Goal: Task Accomplishment & Management: Use online tool/utility

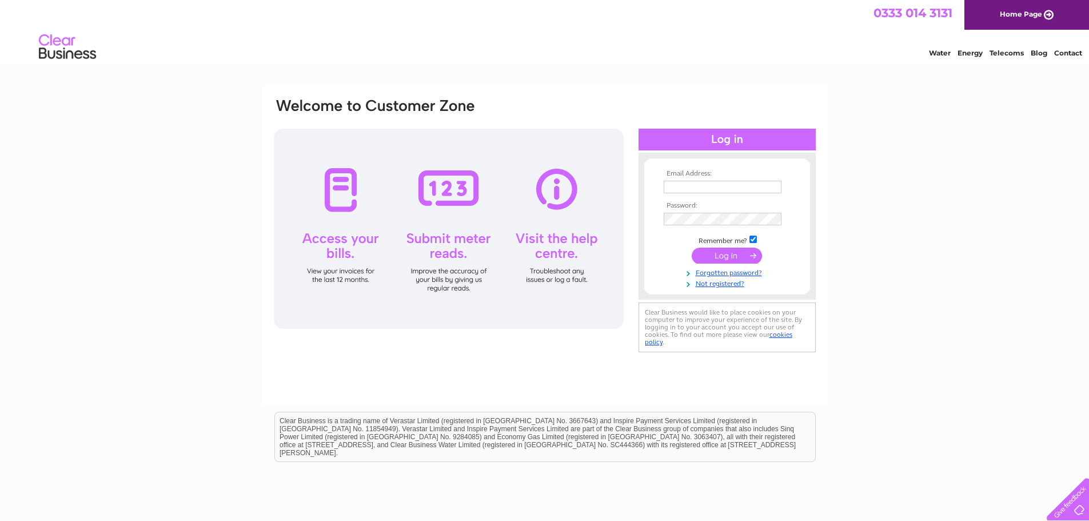
click at [753, 183] on input "text" at bounding box center [723, 187] width 118 height 13
click at [710, 187] on input "reservations@cirnhotelbathgate.et" at bounding box center [723, 188] width 119 height 14
click at [777, 187] on input "[EMAIL_ADDRESS][DOMAIN_NAME]" at bounding box center [723, 188] width 119 height 14
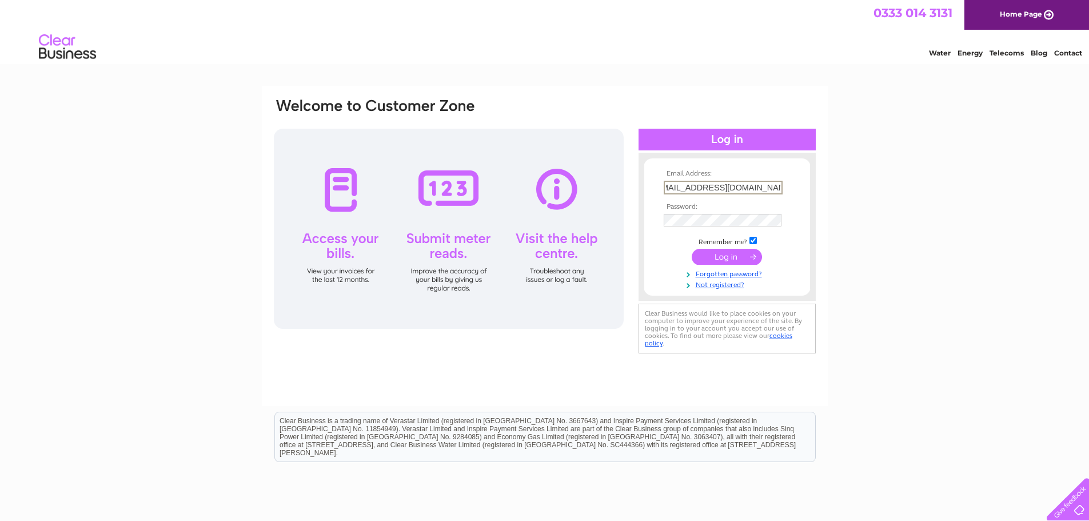
type input "[EMAIL_ADDRESS][DOMAIN_NAME]"
click at [737, 256] on input "submit" at bounding box center [727, 256] width 70 height 16
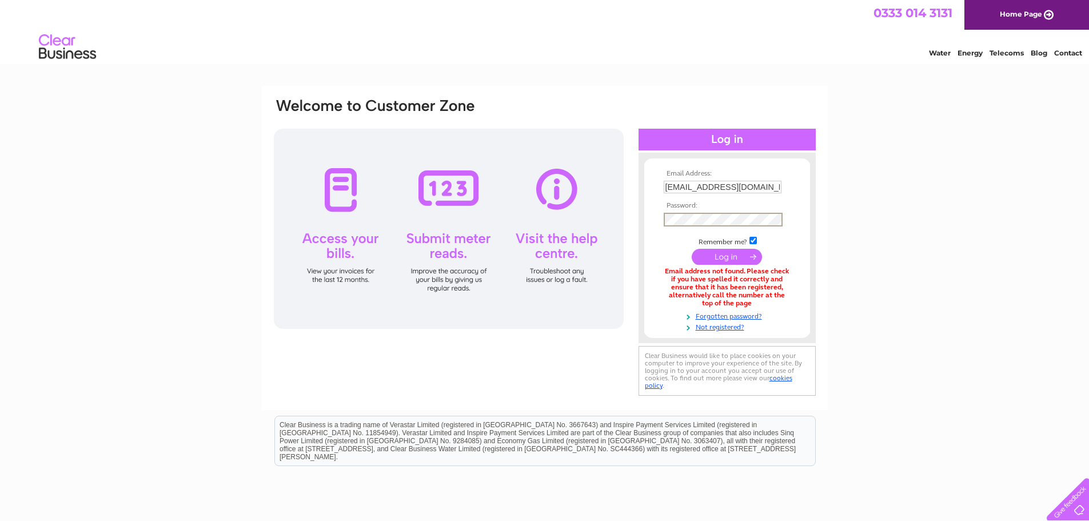
click at [692, 249] on input "submit" at bounding box center [727, 257] width 70 height 16
click at [758, 186] on input "[EMAIL_ADDRESS][DOMAIN_NAME]" at bounding box center [723, 187] width 118 height 13
type input "[EMAIL_ADDRESS][DOMAIN_NAME]"
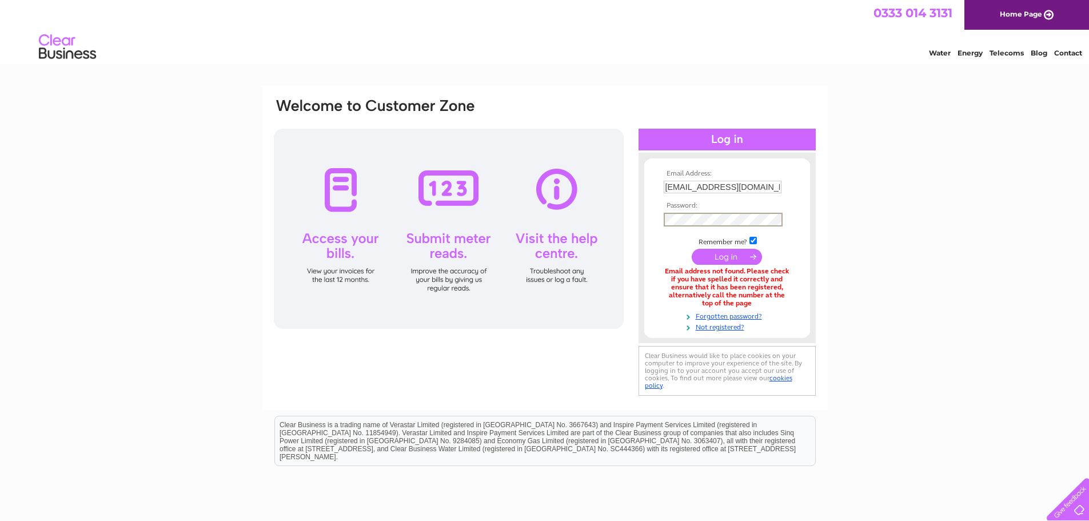
click at [692, 249] on input "submit" at bounding box center [727, 257] width 70 height 16
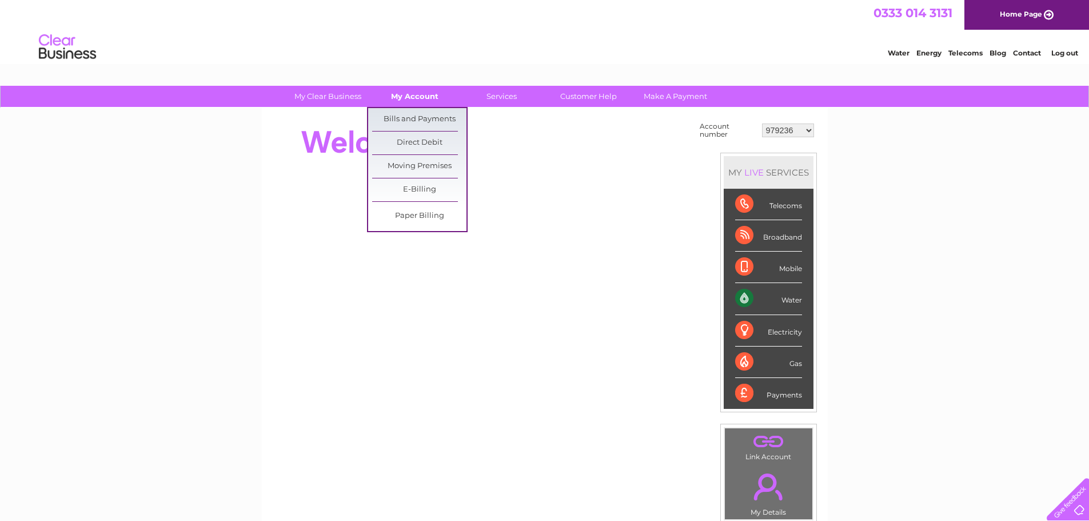
click at [424, 95] on link "My Account" at bounding box center [415, 96] width 94 height 21
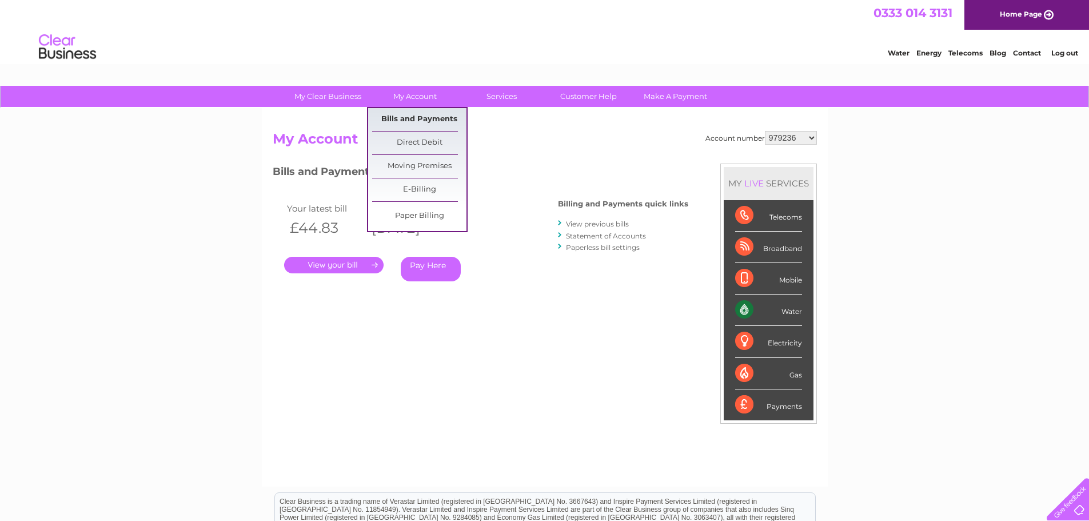
click at [423, 114] on link "Bills and Payments" at bounding box center [419, 119] width 94 height 23
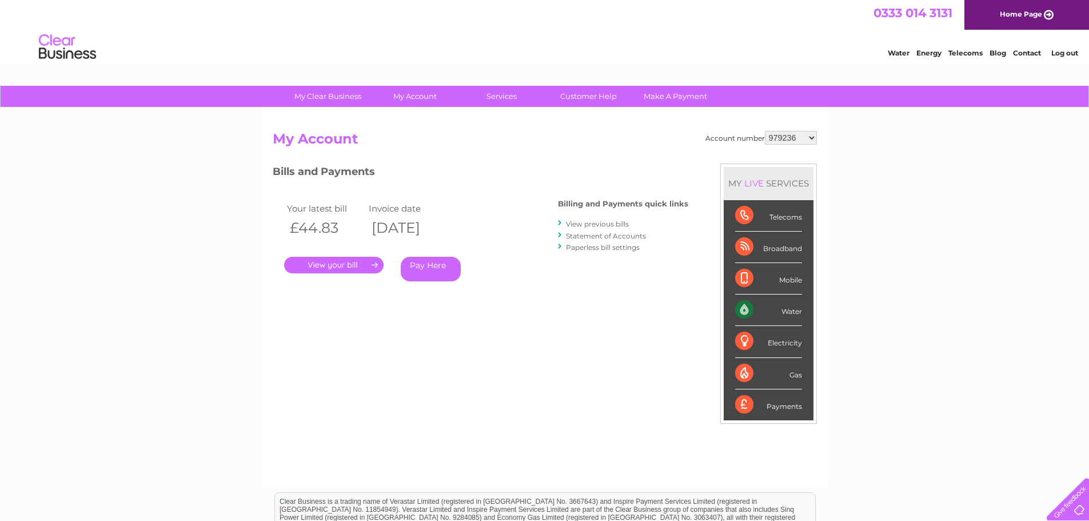
click at [801, 132] on select "979236 989531 989532 989533 1126608 1142314 30280968 30306267 30308410" at bounding box center [791, 138] width 52 height 14
select select "1126608"
click at [765, 131] on select "979236 989531 989532 989533 1126608 1142314 30280968 30306267 30308410" at bounding box center [791, 138] width 52 height 14
click at [615, 368] on div "Account number 979236 989531 989532 989533 1126608 1142314 30280968 30306267 30…" at bounding box center [545, 303] width 544 height 344
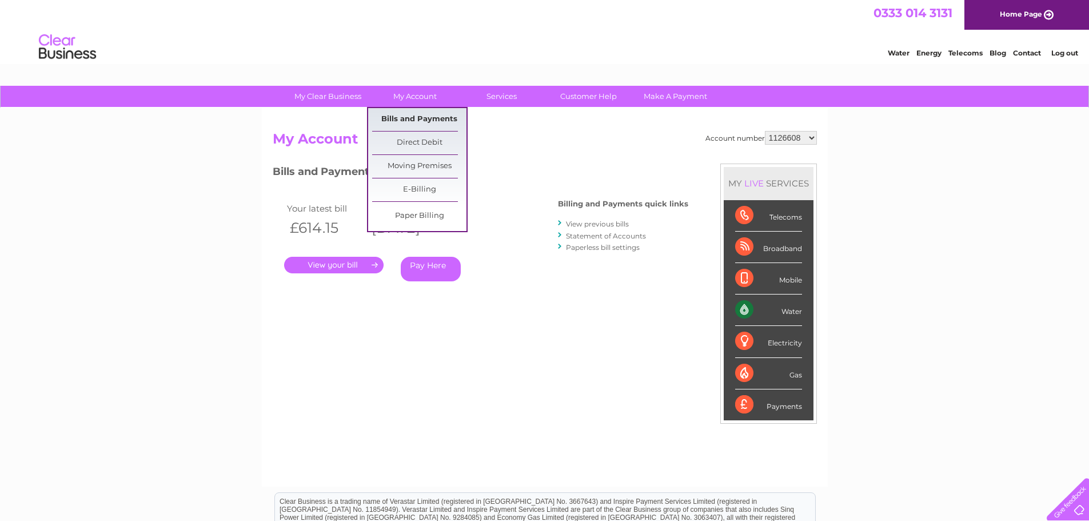
click at [413, 118] on link "Bills and Payments" at bounding box center [419, 119] width 94 height 23
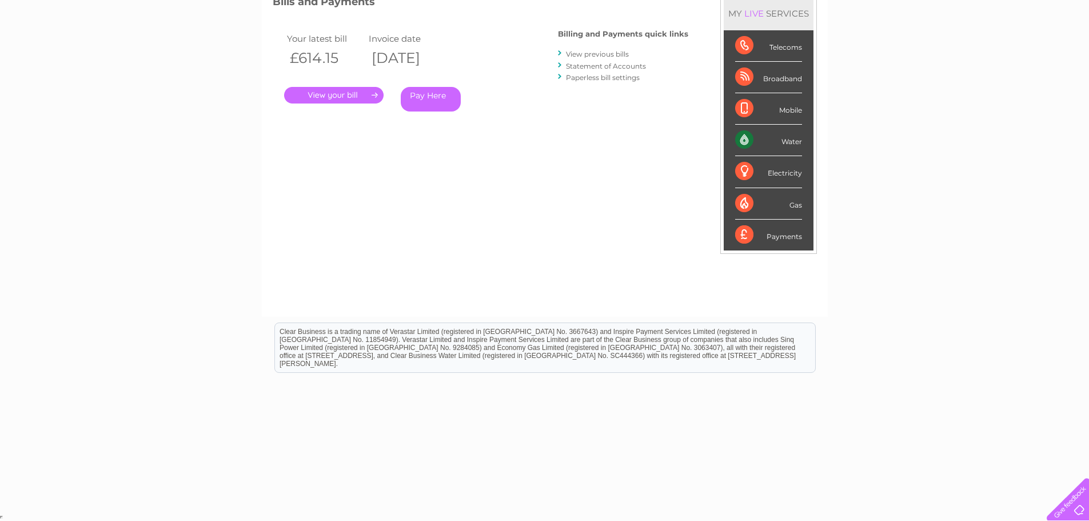
scroll to position [113, 0]
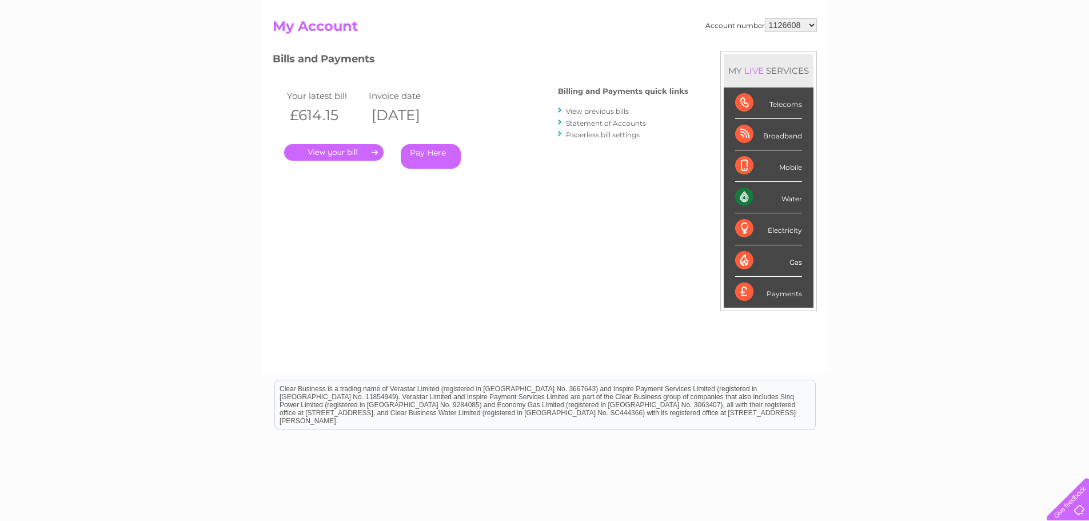
click at [624, 113] on link "View previous bills" at bounding box center [597, 111] width 63 height 9
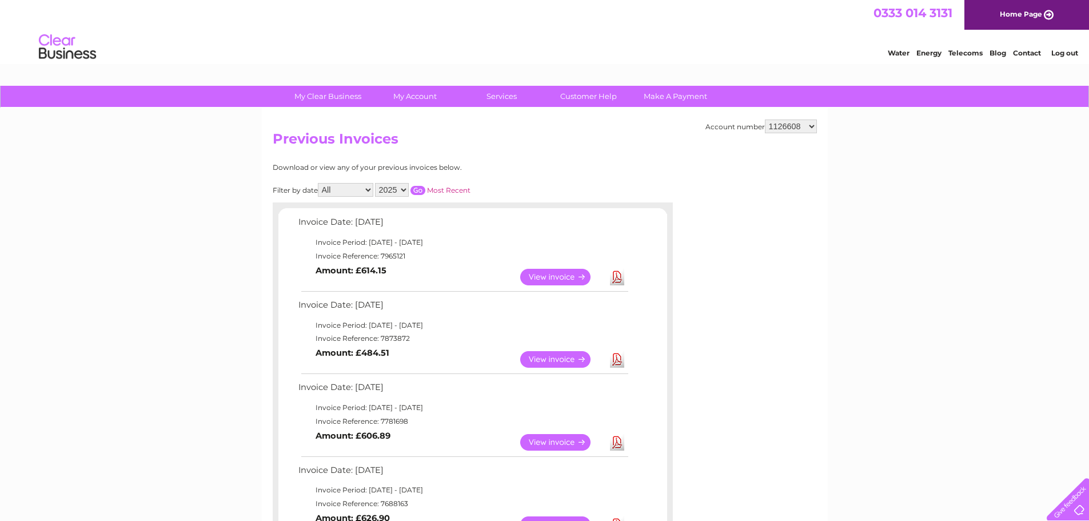
click at [401, 189] on select "2025 2024 2023 2022" at bounding box center [392, 190] width 34 height 14
click at [376, 183] on select "2025 2024 2023 2022" at bounding box center [392, 190] width 34 height 14
click at [417, 192] on input "button" at bounding box center [418, 190] width 15 height 9
click at [407, 192] on select "2025 2024 2023 2022" at bounding box center [392, 190] width 34 height 14
click at [376, 183] on select "2025 2024 2023 2022" at bounding box center [392, 190] width 34 height 14
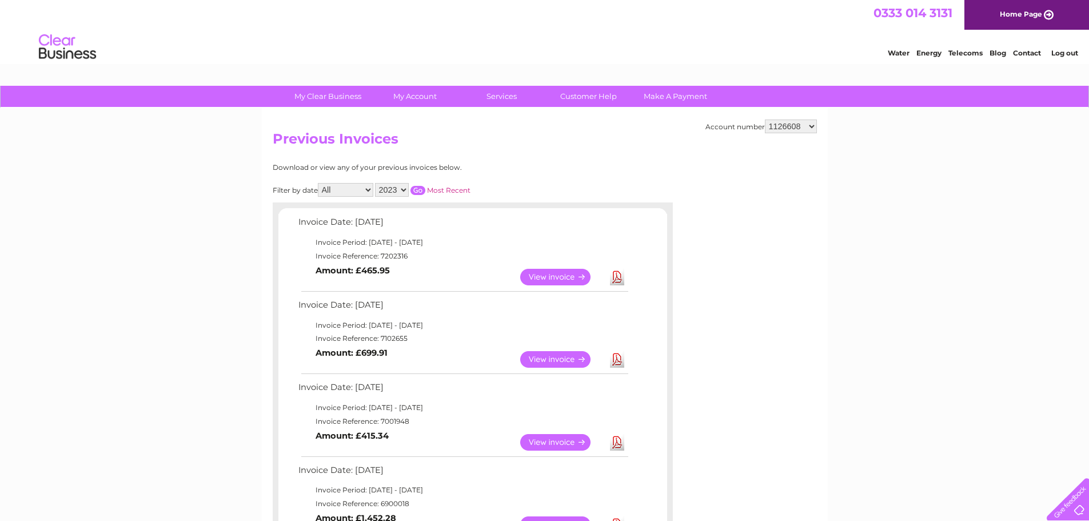
click at [417, 192] on input "button" at bounding box center [418, 190] width 15 height 9
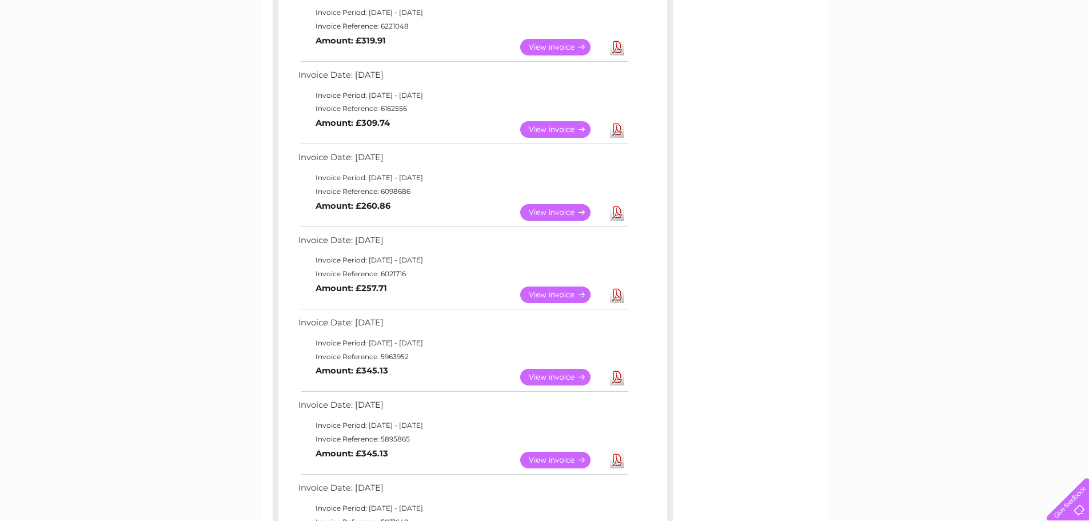
scroll to position [114, 0]
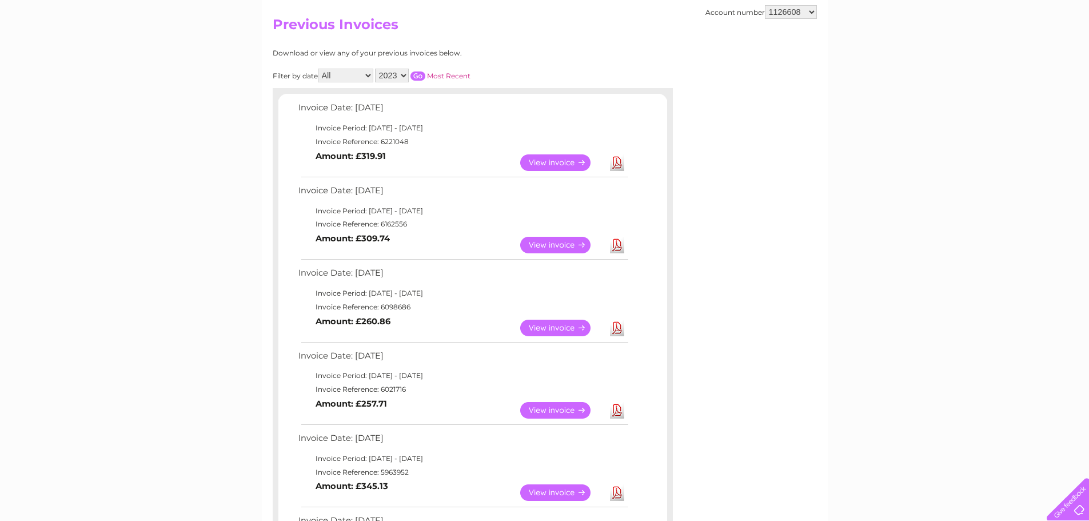
click at [403, 79] on select "2025 2024 2023 2022" at bounding box center [392, 76] width 34 height 14
click at [376, 69] on select "2025 2024 2023 2022" at bounding box center [392, 76] width 34 height 14
drag, startPoint x: 427, startPoint y: 74, endPoint x: 445, endPoint y: 79, distance: 19.4
click at [428, 75] on div "Filter by date All January February March April May June July August September …" at bounding box center [423, 76] width 300 height 14
click at [417, 76] on input "button" at bounding box center [418, 75] width 15 height 9
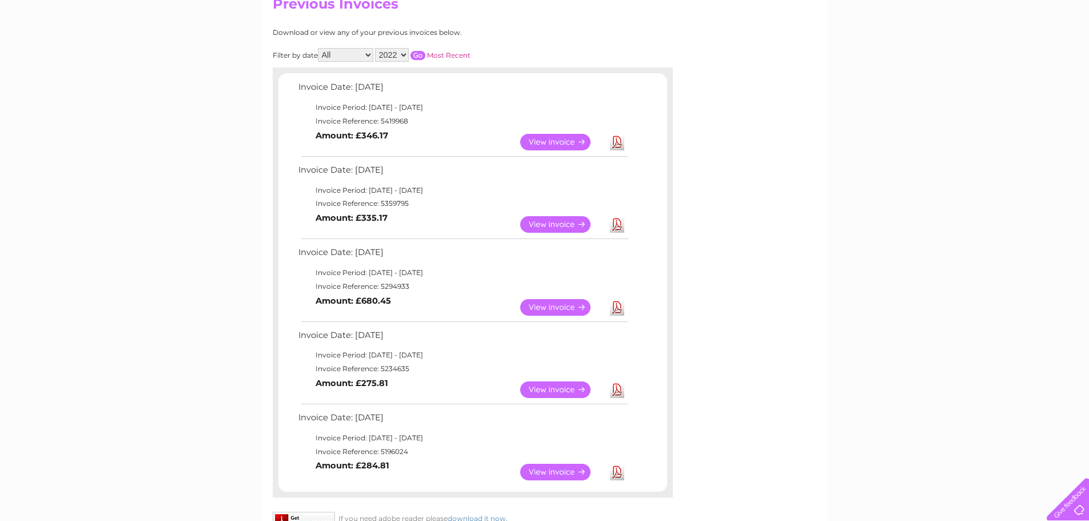
scroll to position [78, 0]
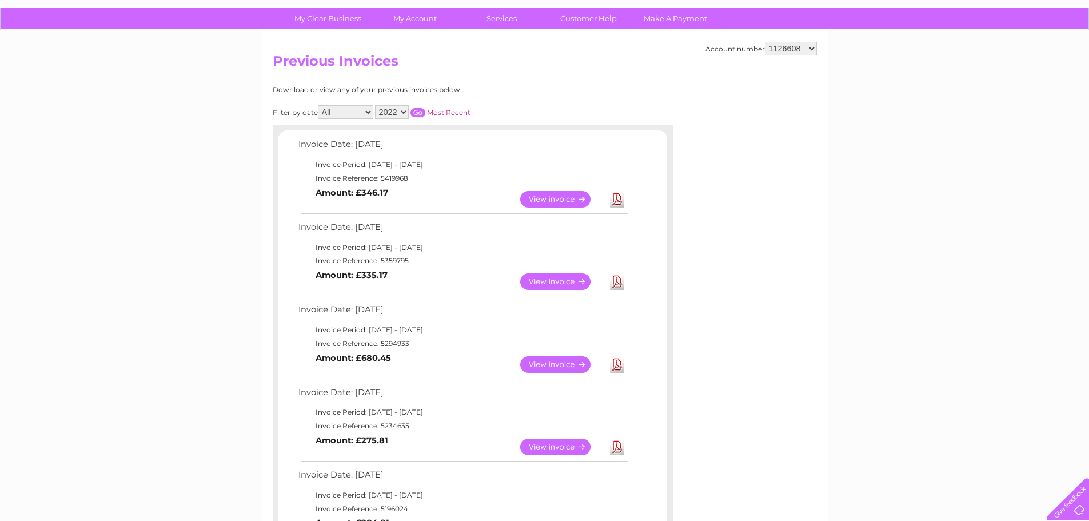
click at [404, 112] on select "2025 2024 2023 2022" at bounding box center [392, 112] width 34 height 14
click at [376, 105] on select "2025 2024 2023 2022" at bounding box center [392, 112] width 34 height 14
click at [420, 108] on input "button" at bounding box center [418, 112] width 15 height 9
click at [403, 109] on select "2025 2024 2023 2022" at bounding box center [392, 112] width 34 height 14
select select "2024"
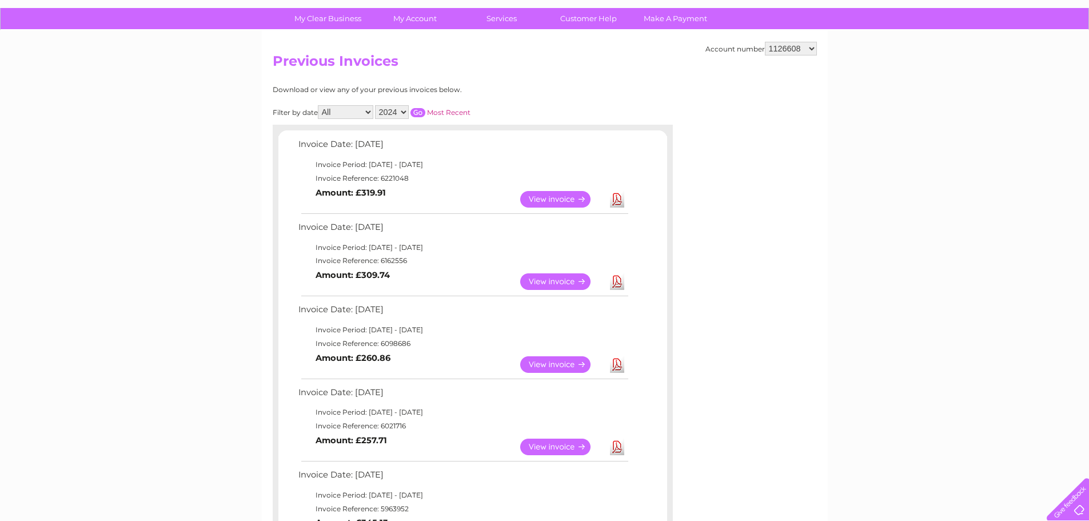
click at [376, 105] on select "2025 2024 2023 2022" at bounding box center [392, 112] width 34 height 14
click at [425, 112] on input "button" at bounding box center [418, 112] width 15 height 9
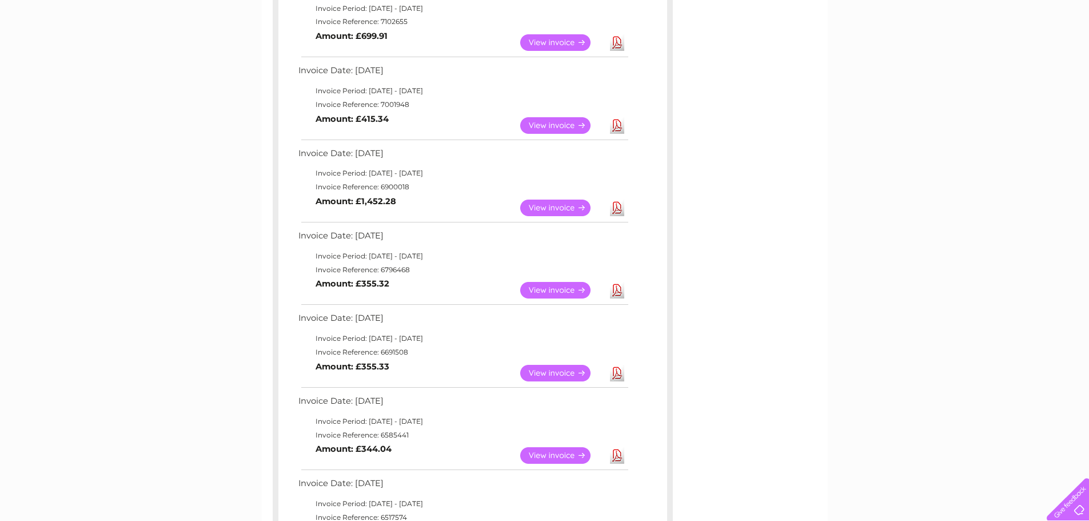
scroll to position [307, 0]
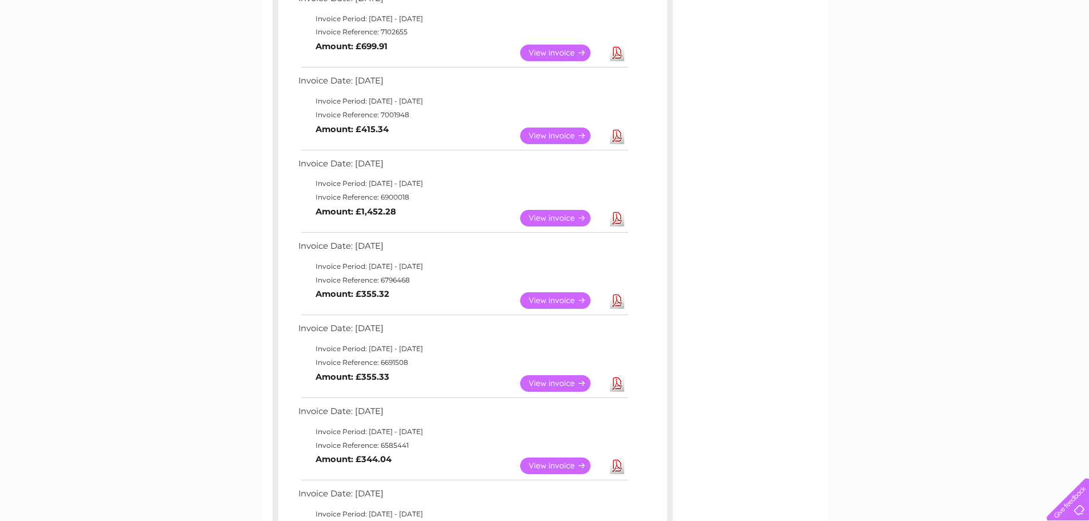
click at [531, 297] on link "View" at bounding box center [562, 300] width 84 height 17
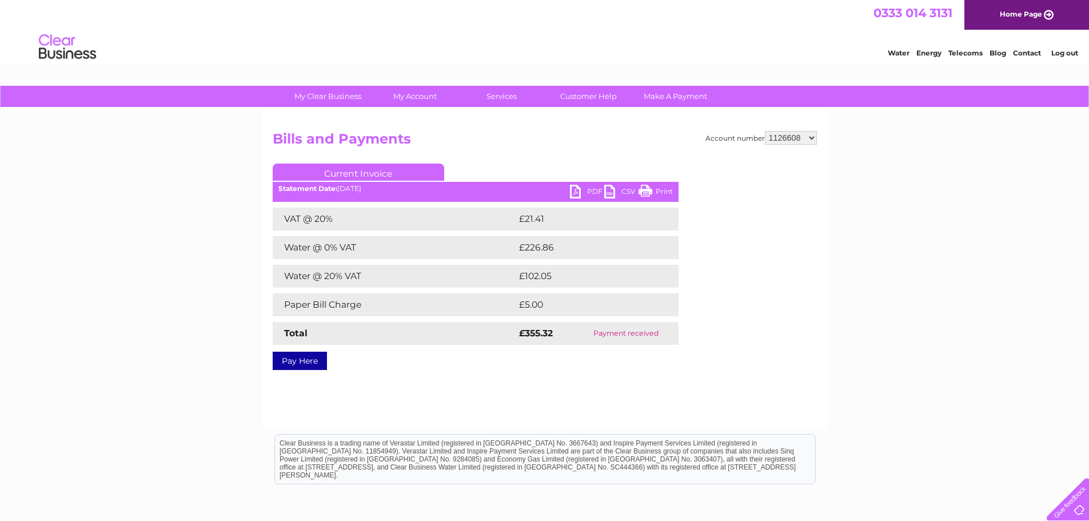
click at [589, 193] on link "PDF" at bounding box center [587, 193] width 34 height 17
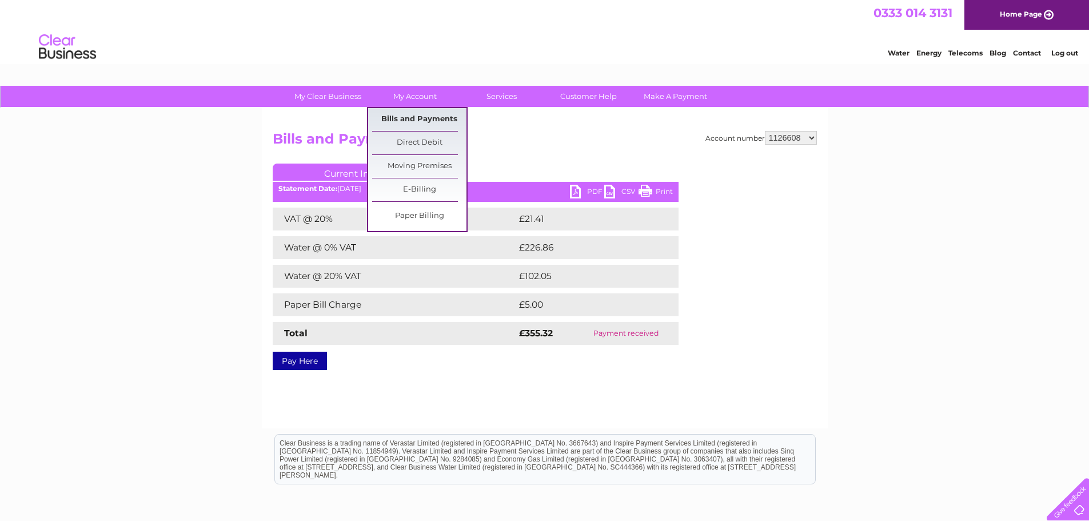
click at [412, 120] on link "Bills and Payments" at bounding box center [419, 119] width 94 height 23
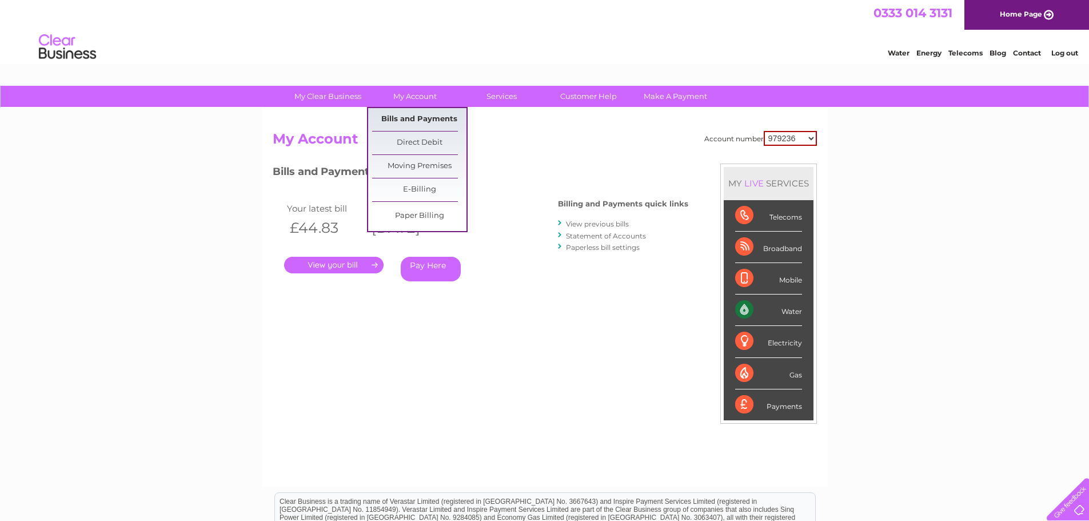
click at [417, 120] on link "Bills and Payments" at bounding box center [419, 119] width 94 height 23
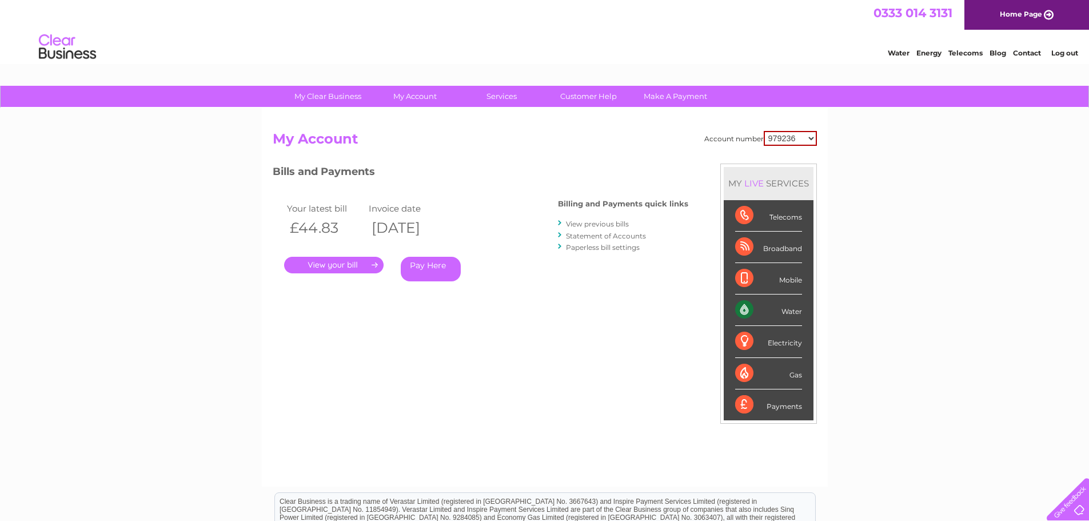
click at [807, 136] on select "979236 989531 989532 989533 1126608 1142314 30280968 30306267 30308410" at bounding box center [790, 138] width 53 height 15
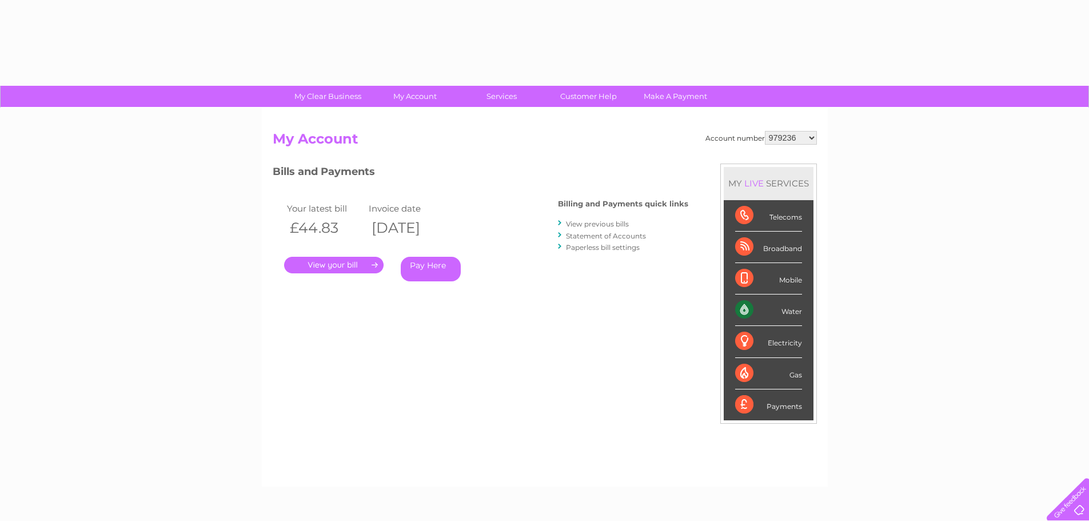
click at [790, 210] on div "Telecoms" at bounding box center [768, 215] width 67 height 31
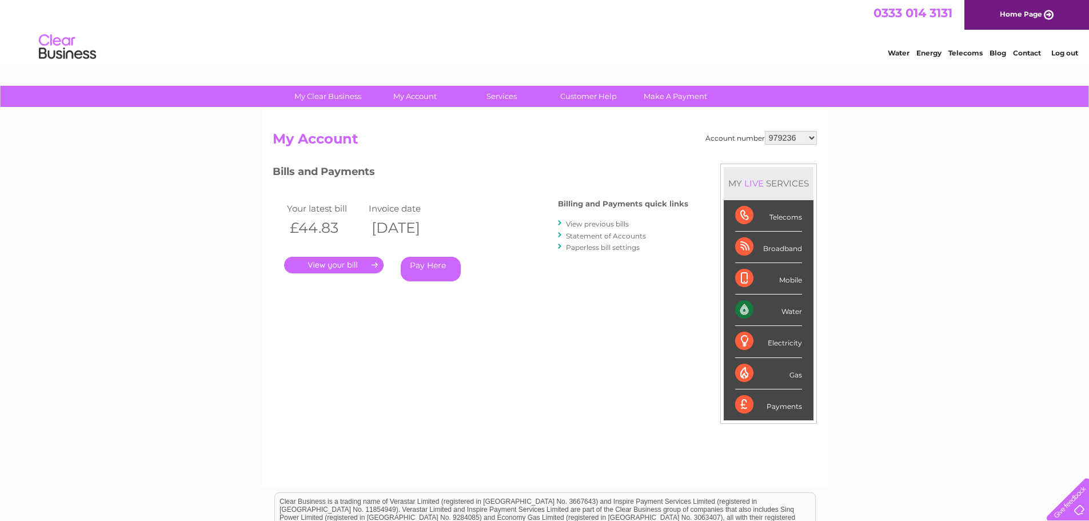
click at [803, 138] on select "979236 989531 989532 989533 1126608 1142314 30280968 30306267 30308410" at bounding box center [791, 138] width 52 height 14
select select "1126608"
click at [765, 131] on select "979236 989531 989532 989533 1126608 1142314 30280968 30306267 30308410" at bounding box center [791, 138] width 52 height 14
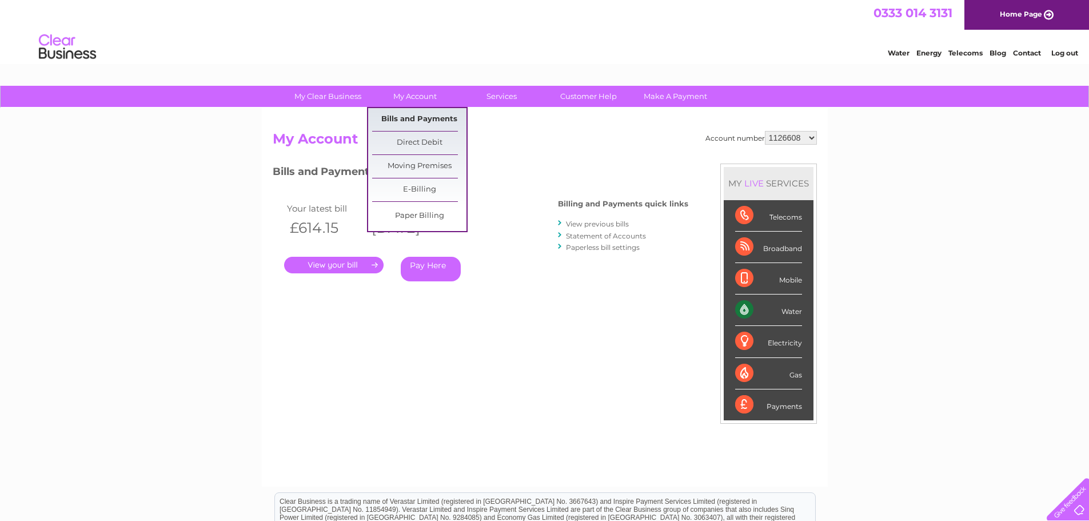
click at [419, 116] on link "Bills and Payments" at bounding box center [419, 119] width 94 height 23
click at [430, 120] on link "Bills and Payments" at bounding box center [419, 119] width 94 height 23
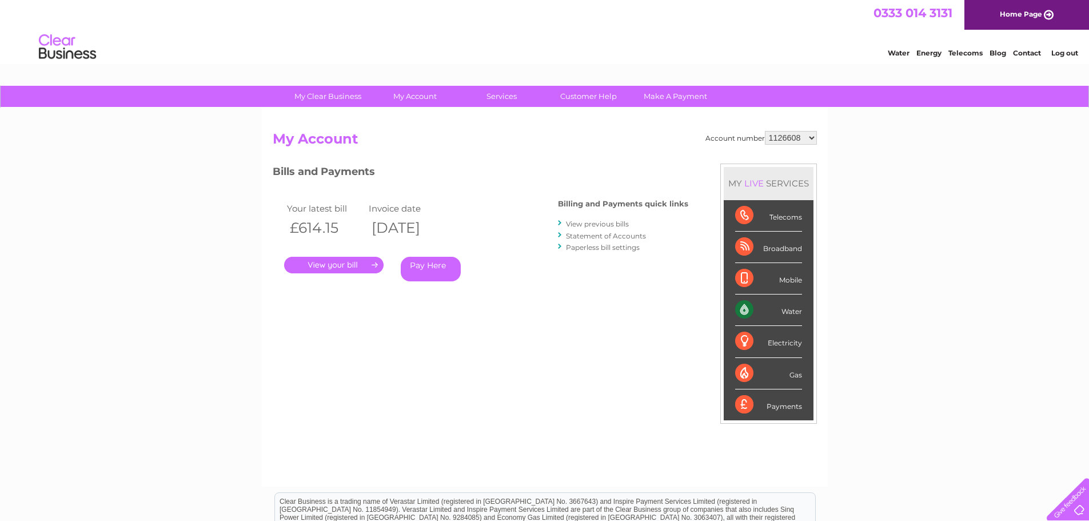
click at [601, 234] on link "Statement of Accounts" at bounding box center [606, 236] width 80 height 9
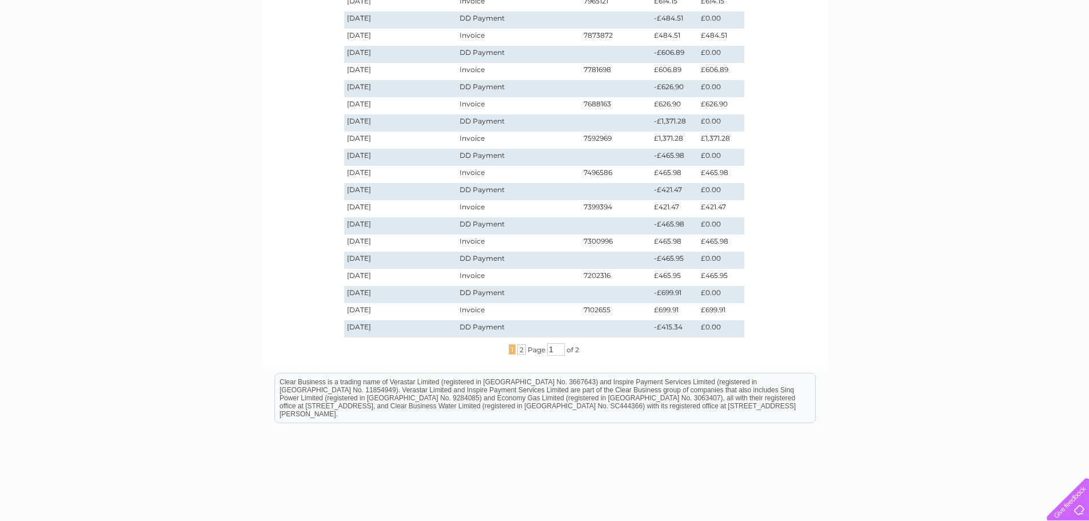
scroll to position [229, 0]
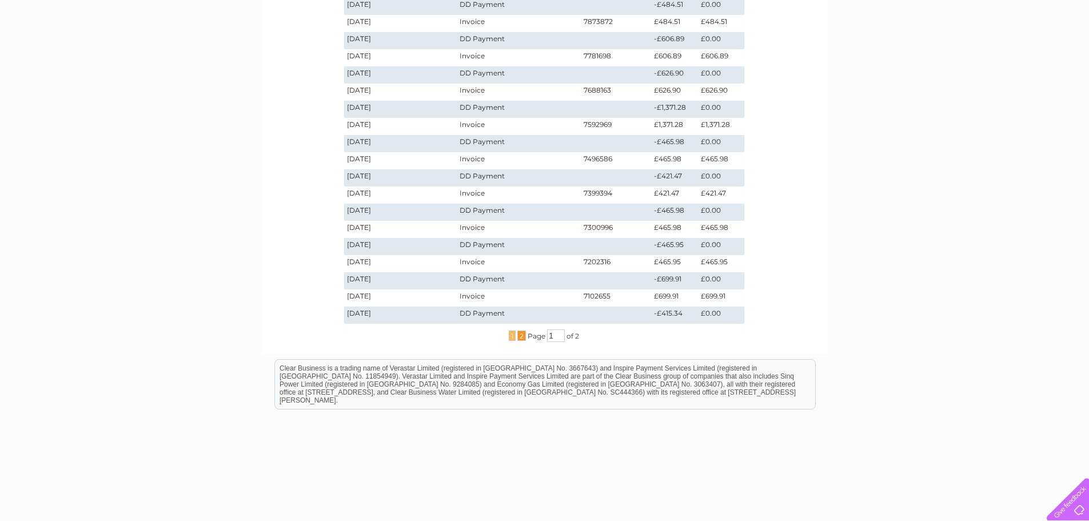
click at [523, 336] on span "2" at bounding box center [522, 336] width 9 height 10
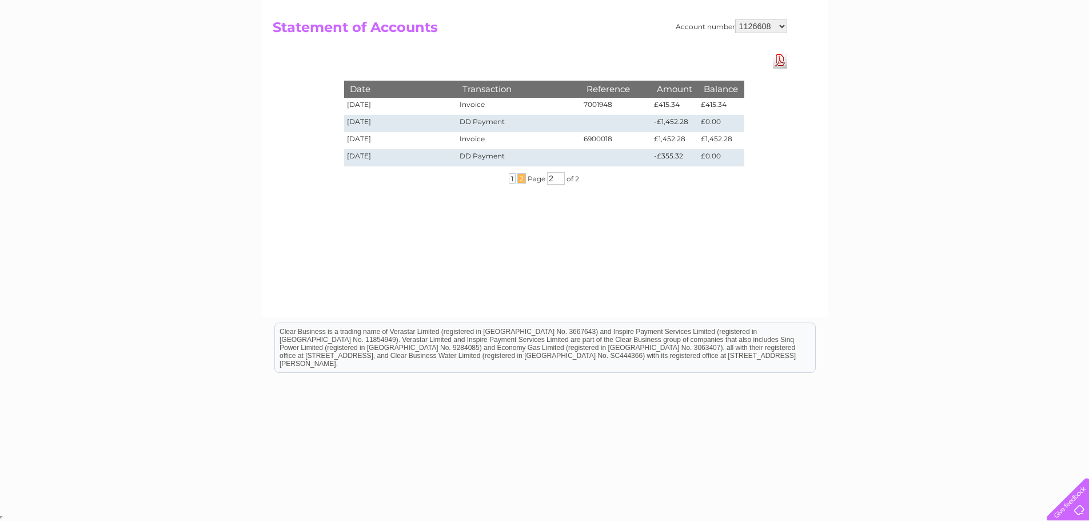
click at [784, 63] on link "Download Pdf" at bounding box center [780, 60] width 14 height 17
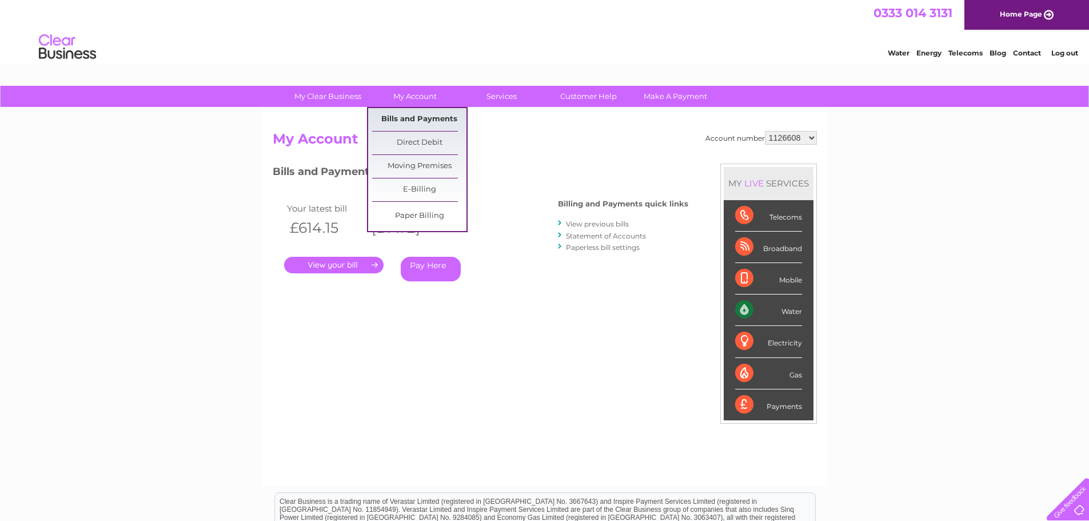
click at [416, 114] on link "Bills and Payments" at bounding box center [419, 119] width 94 height 23
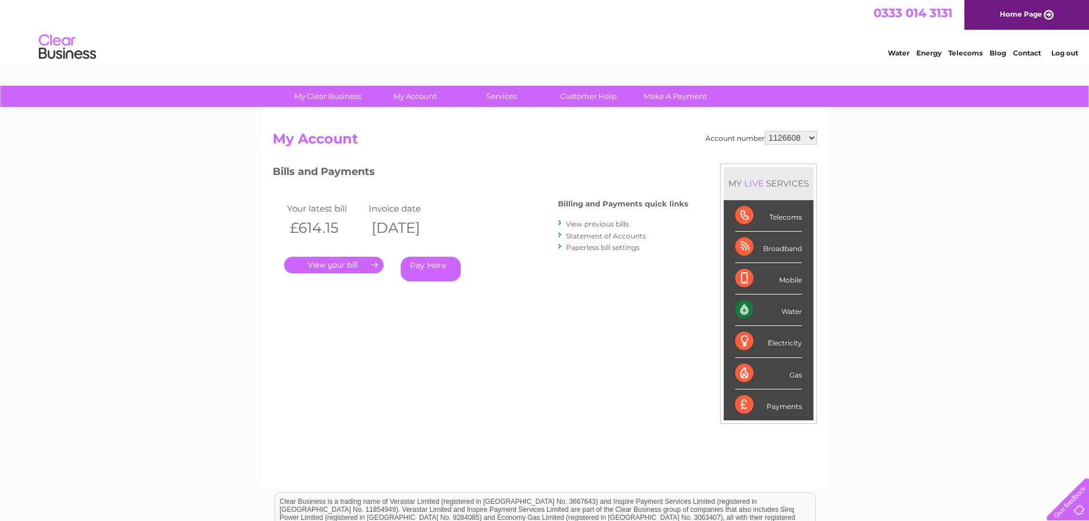
click at [602, 222] on link "View previous bills" at bounding box center [597, 224] width 63 height 9
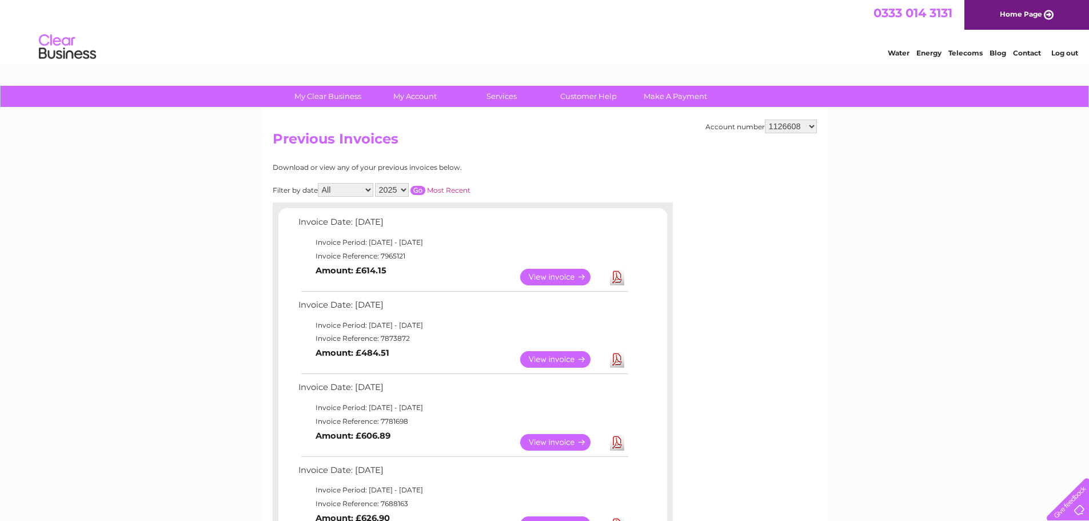
click at [404, 186] on select "2025 2024 2023 2022" at bounding box center [392, 190] width 34 height 14
select select "2024"
click at [376, 183] on select "2025 2024 2023 2022" at bounding box center [392, 190] width 34 height 14
click at [423, 192] on input "button" at bounding box center [418, 190] width 15 height 9
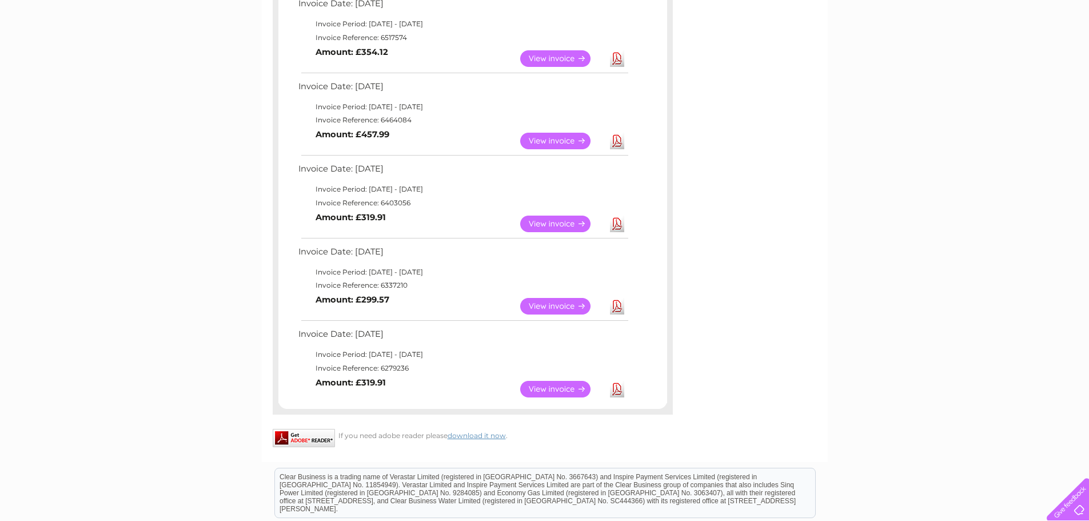
scroll to position [801, 0]
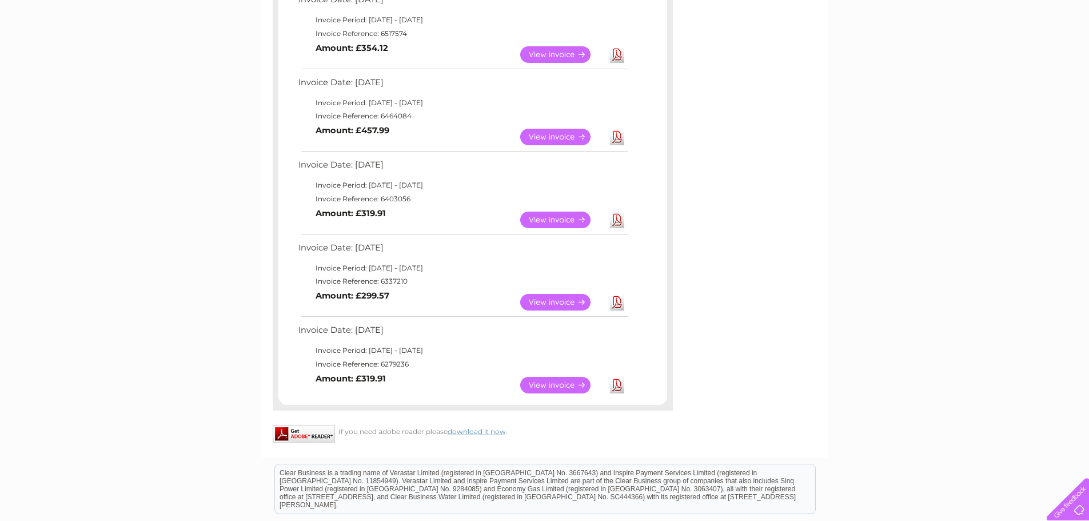
click at [570, 377] on link "View" at bounding box center [562, 385] width 84 height 17
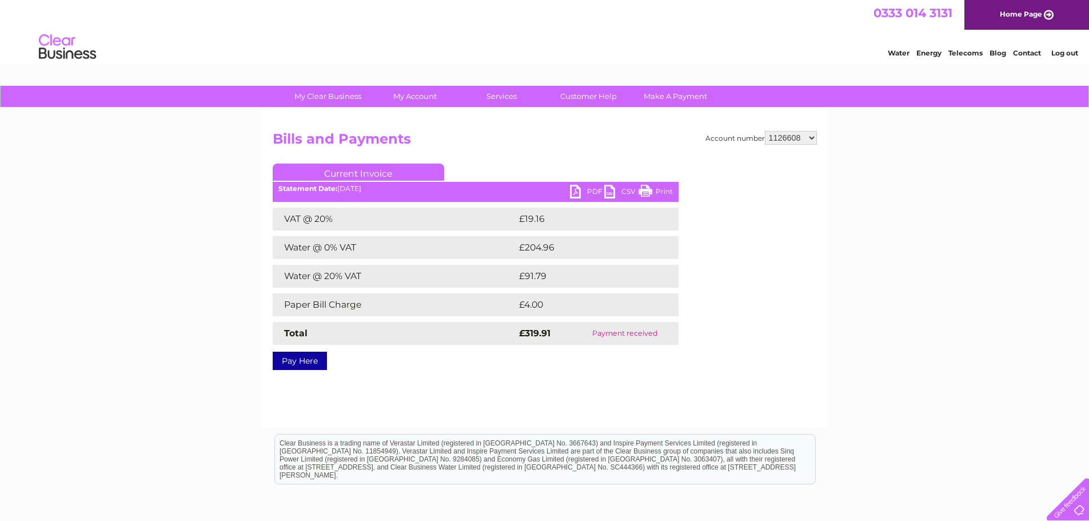
click at [590, 196] on link "PDF" at bounding box center [587, 193] width 34 height 17
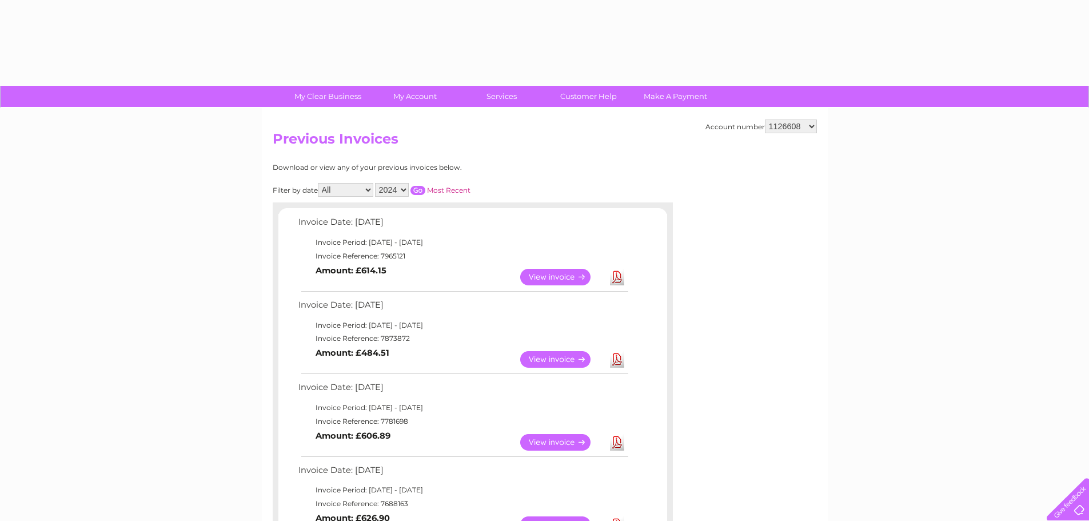
select select "2024"
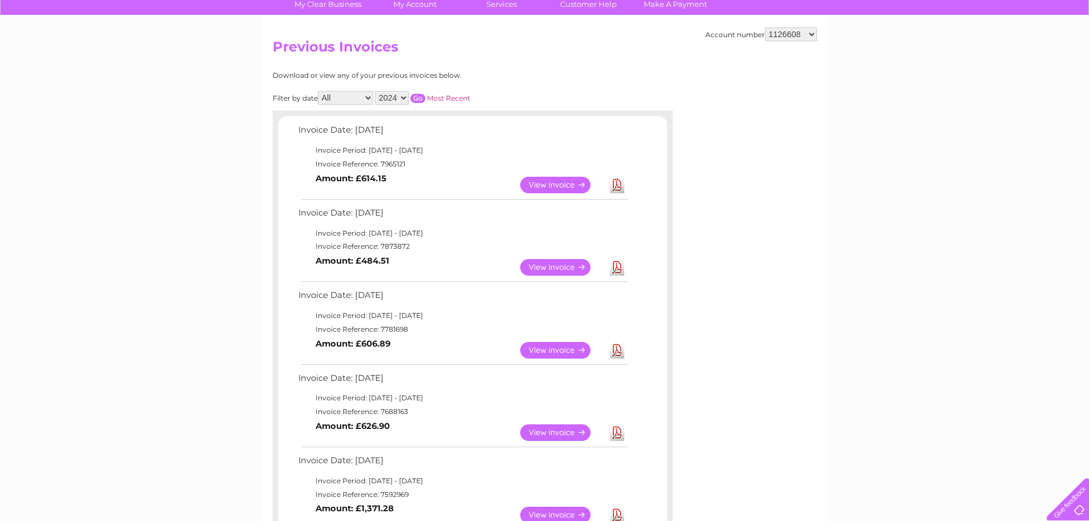
scroll to position [57, 0]
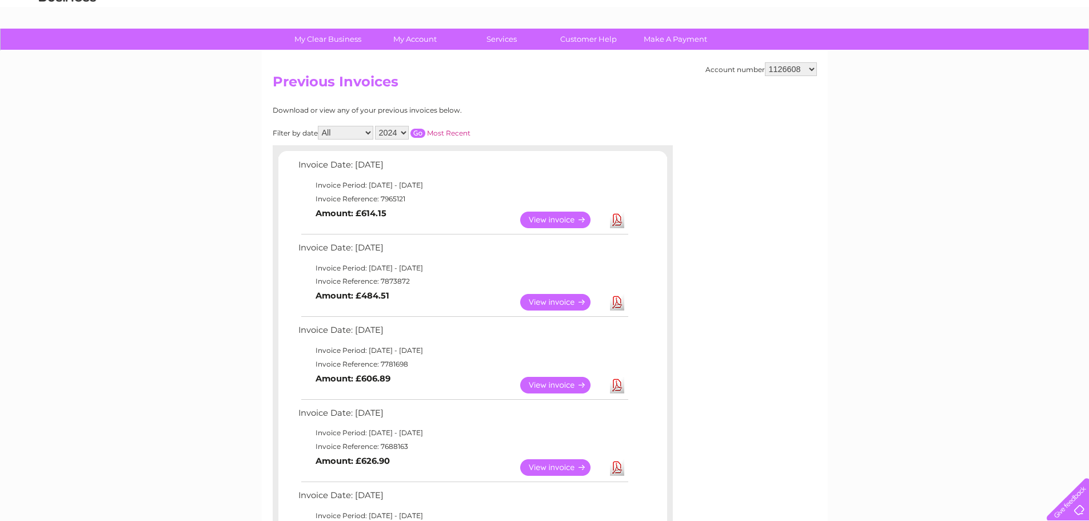
click at [439, 136] on link "Most Recent" at bounding box center [448, 133] width 43 height 9
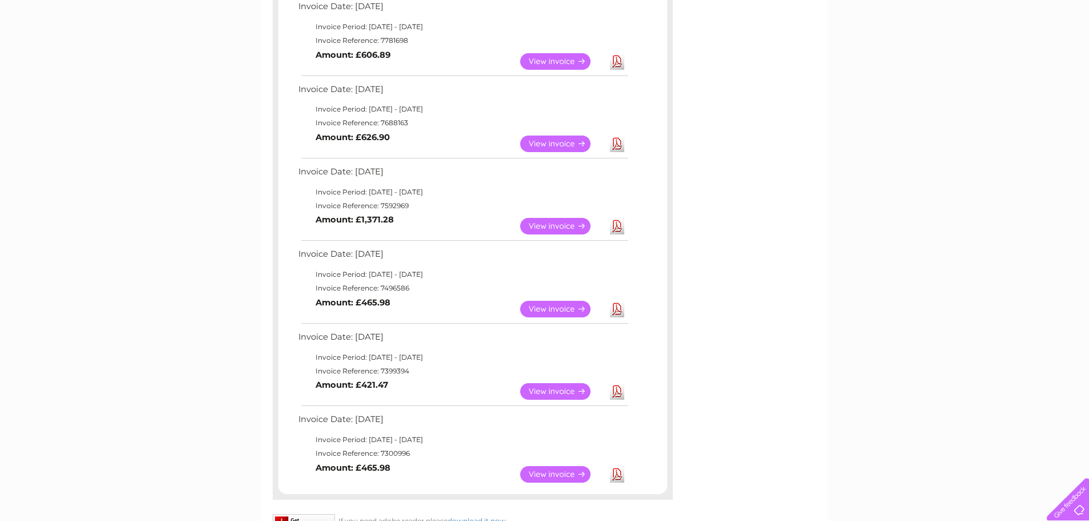
scroll to position [572, 0]
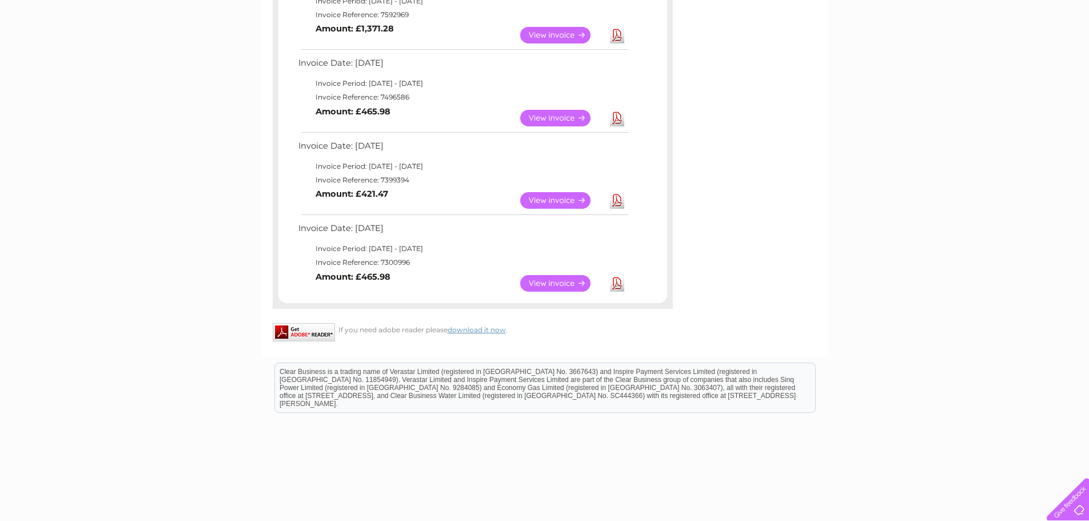
click at [615, 197] on link "Download" at bounding box center [617, 200] width 14 height 17
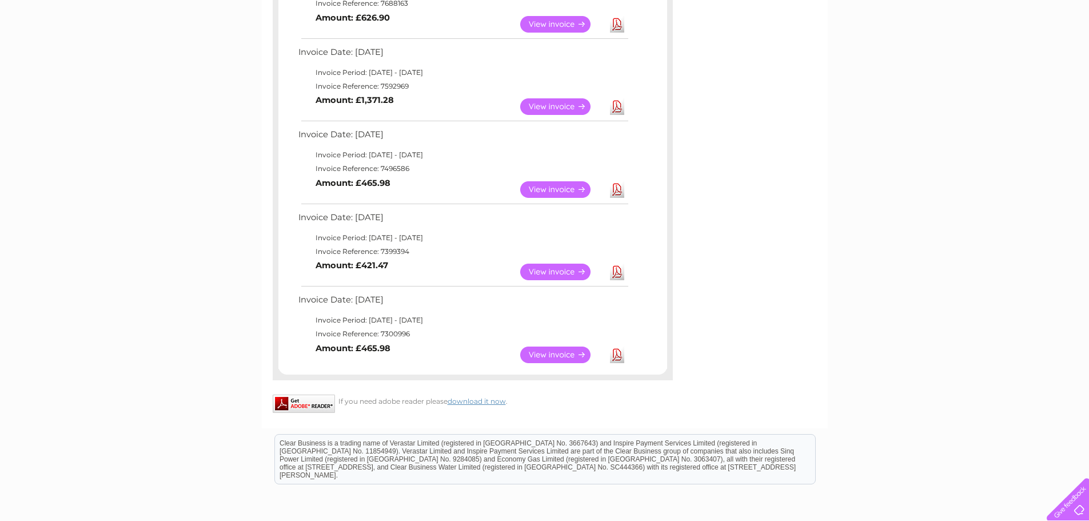
scroll to position [515, 0]
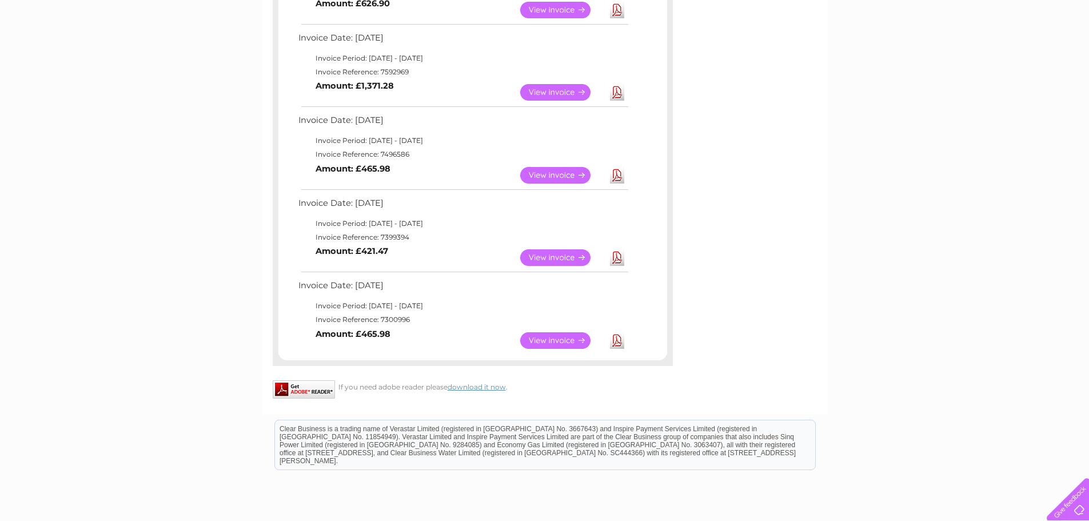
click at [616, 341] on link "Download" at bounding box center [617, 340] width 14 height 17
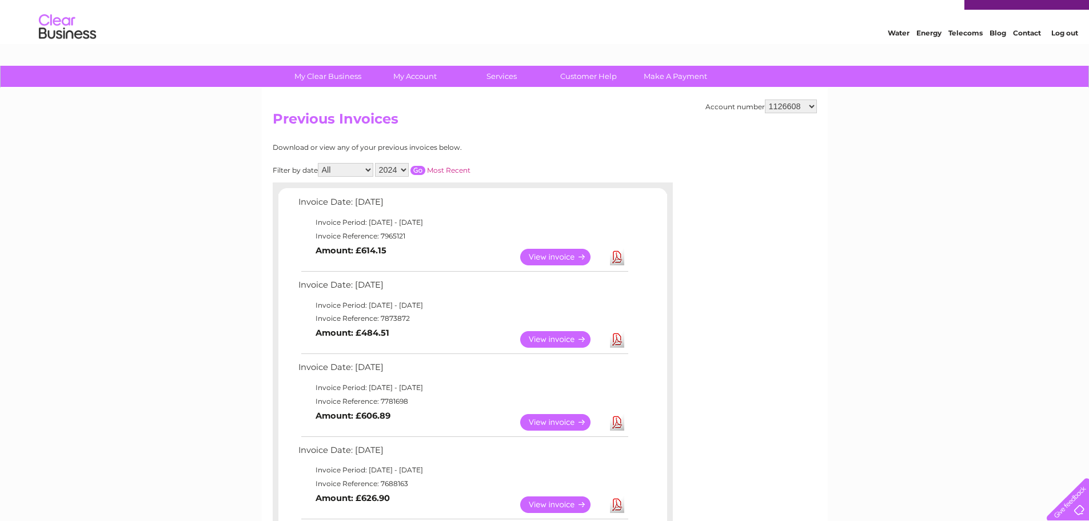
scroll to position [0, 0]
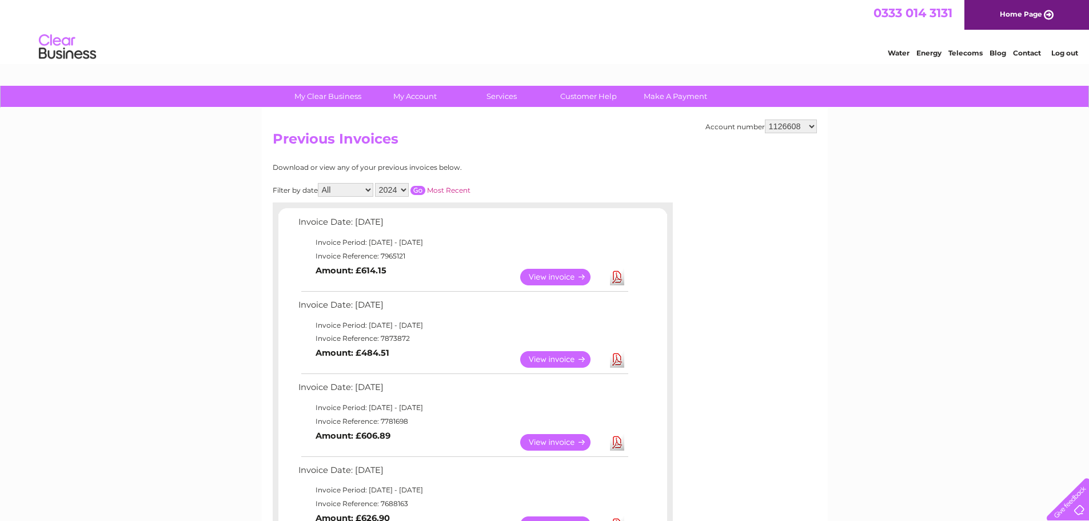
click at [420, 189] on input "button" at bounding box center [418, 190] width 15 height 9
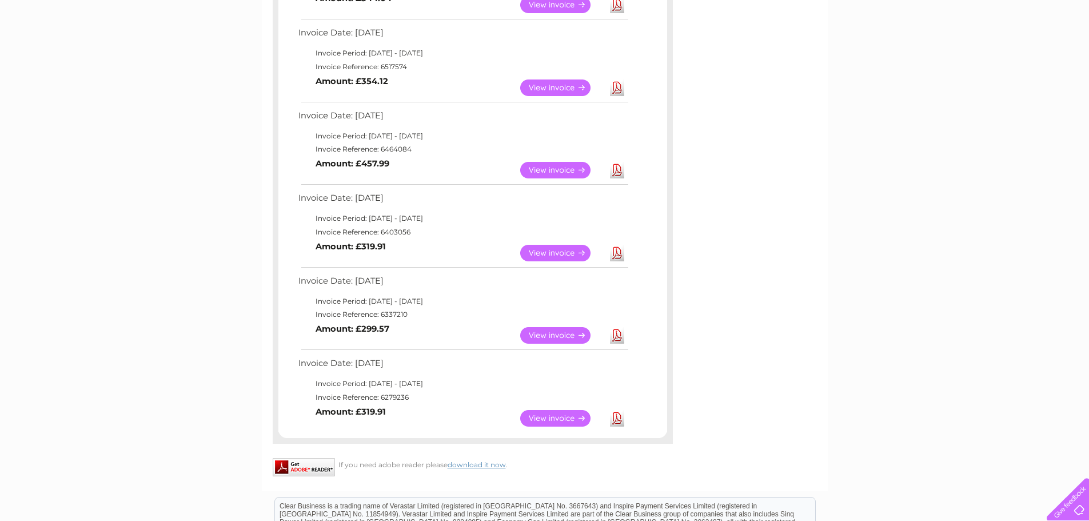
scroll to position [801, 0]
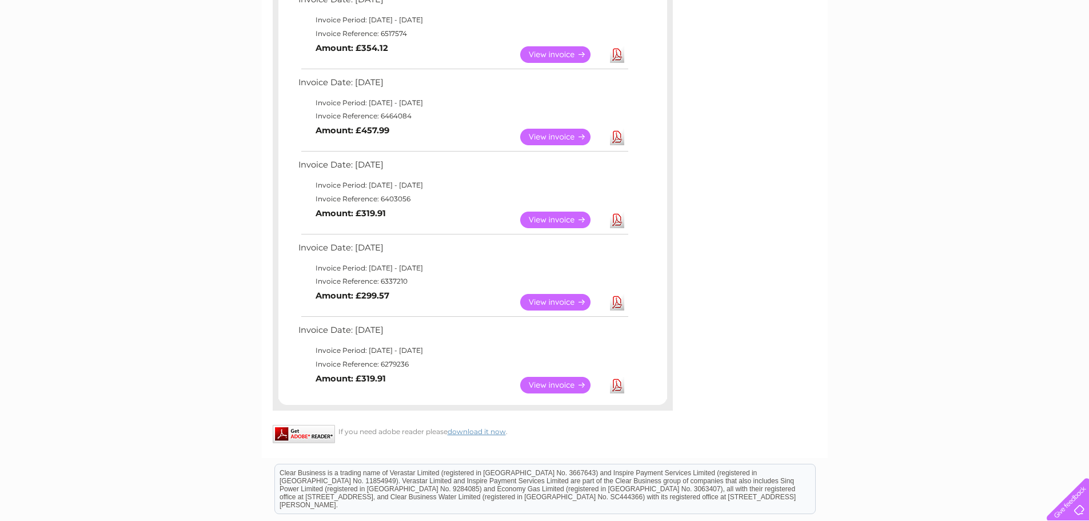
click at [615, 387] on link "Download" at bounding box center [617, 385] width 14 height 17
click at [619, 305] on link "Download" at bounding box center [617, 302] width 14 height 17
click at [613, 299] on link "Download" at bounding box center [617, 302] width 14 height 17
click at [538, 300] on link "View" at bounding box center [562, 302] width 84 height 17
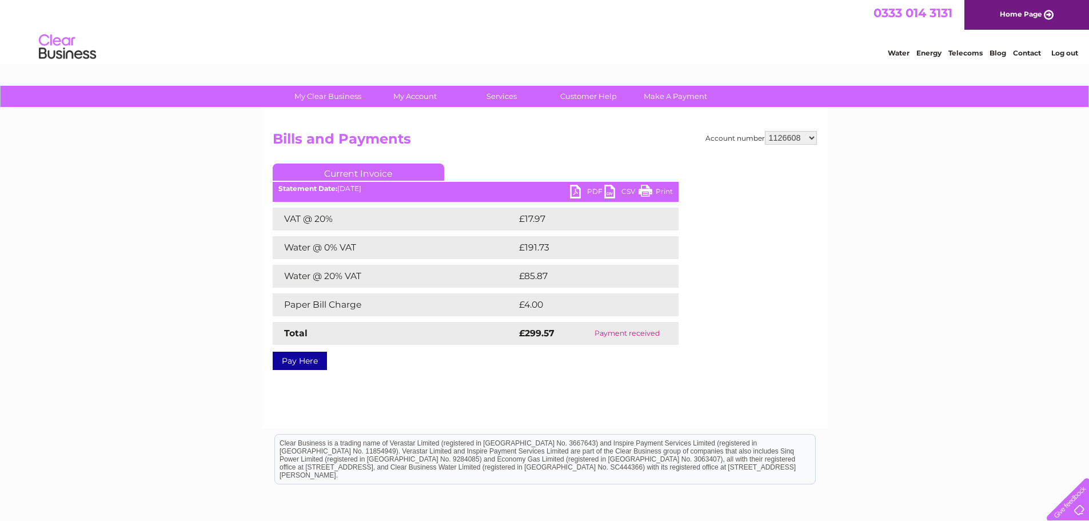
drag, startPoint x: 588, startPoint y: 192, endPoint x: 692, endPoint y: 229, distance: 110.0
click at [590, 192] on link "PDF" at bounding box center [587, 193] width 34 height 17
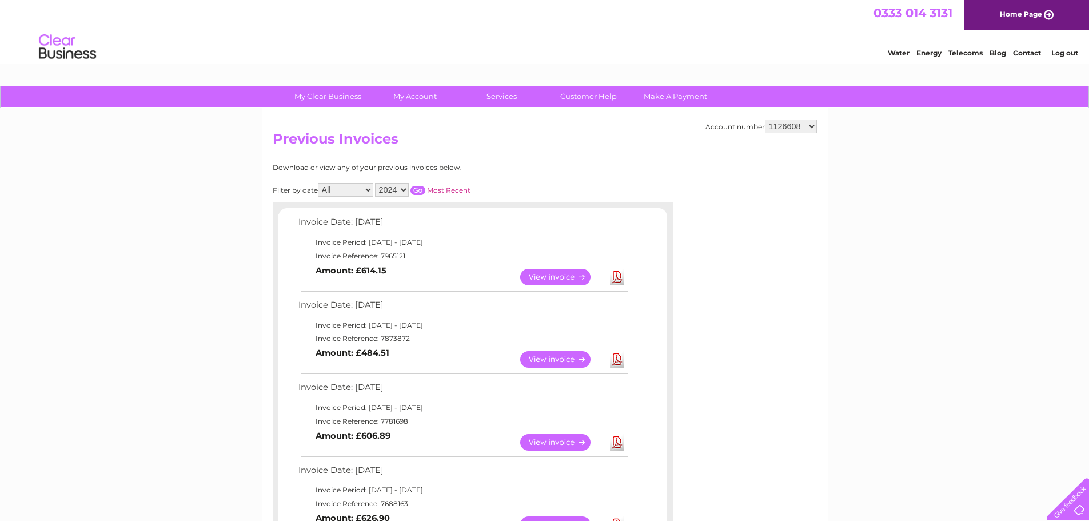
click at [414, 187] on input "button" at bounding box center [418, 190] width 15 height 9
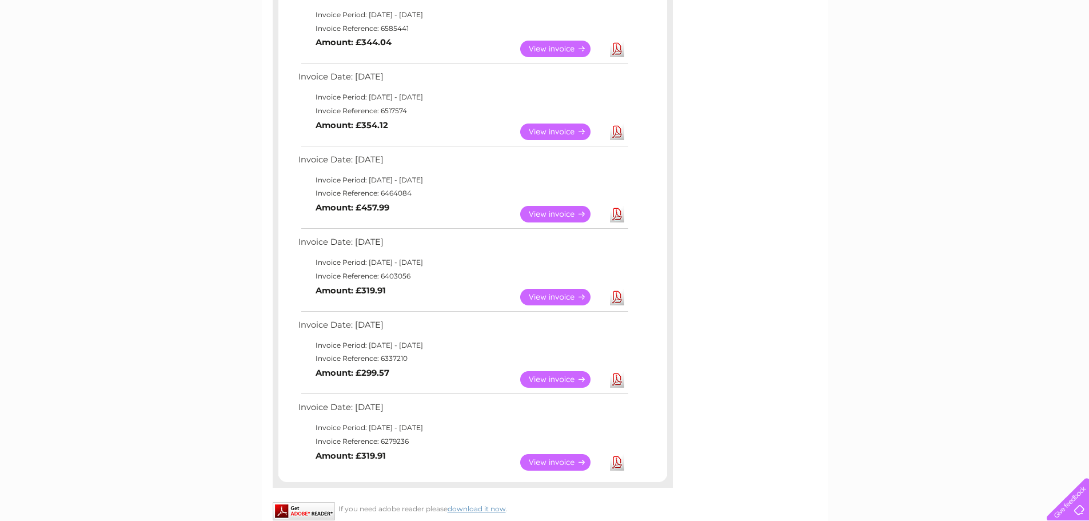
scroll to position [743, 0]
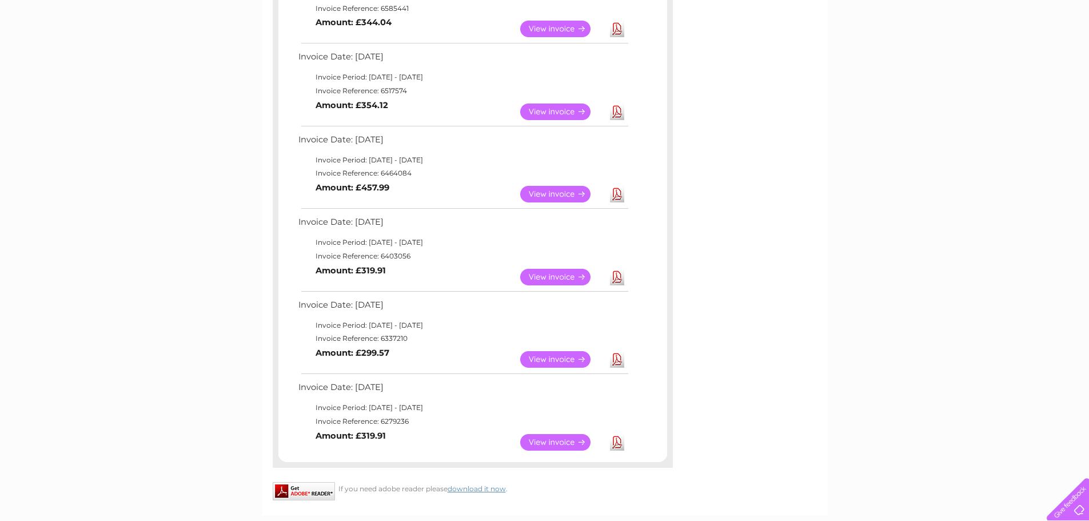
click at [618, 282] on link "Download" at bounding box center [617, 277] width 14 height 17
click at [614, 191] on link "Download" at bounding box center [617, 194] width 14 height 17
click at [621, 112] on link "Download" at bounding box center [617, 112] width 14 height 17
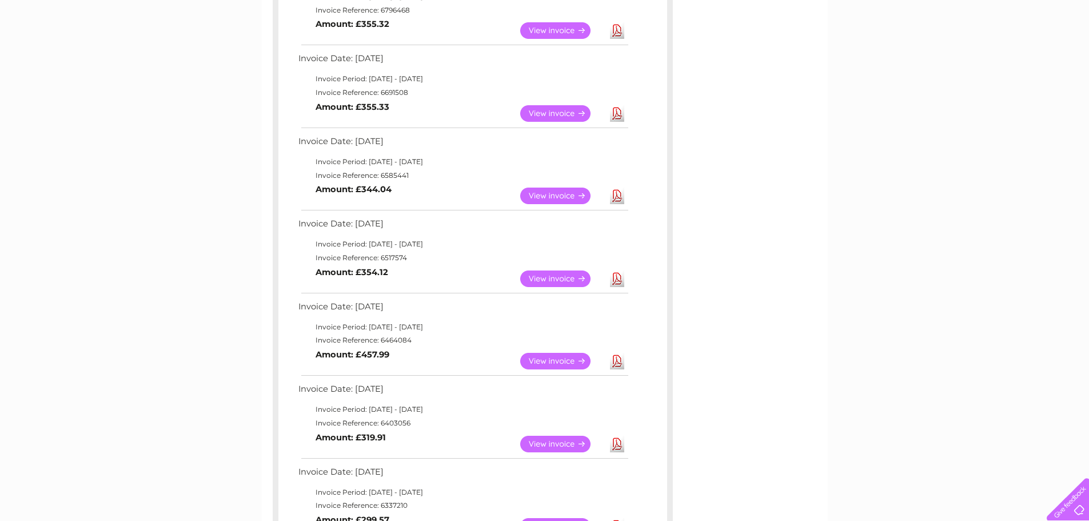
scroll to position [572, 0]
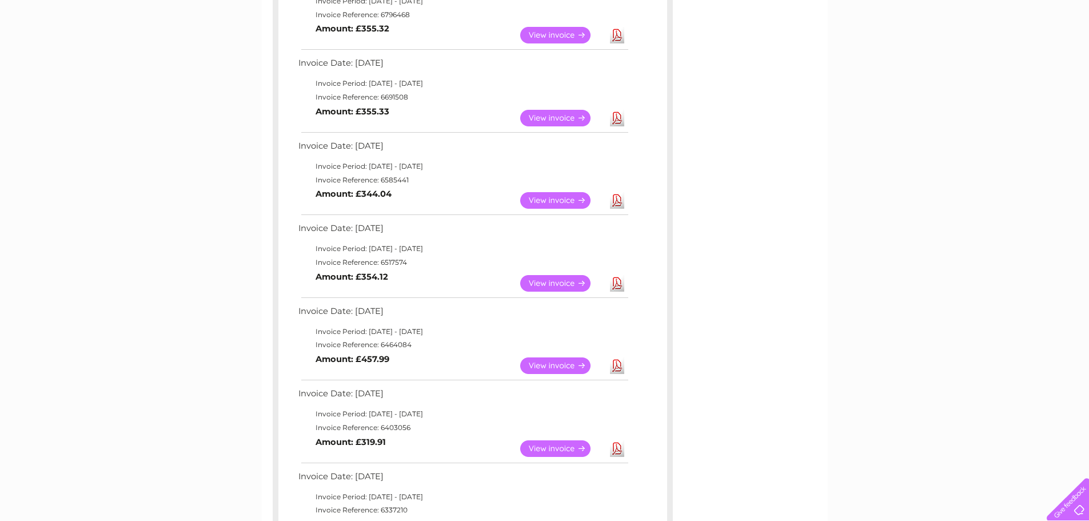
click at [615, 197] on link "Download" at bounding box center [617, 200] width 14 height 17
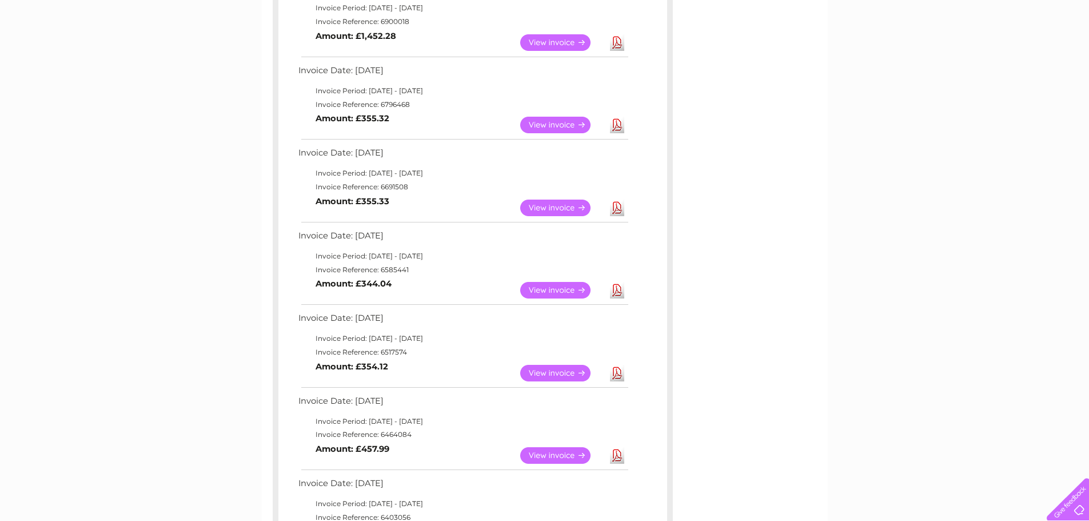
scroll to position [457, 0]
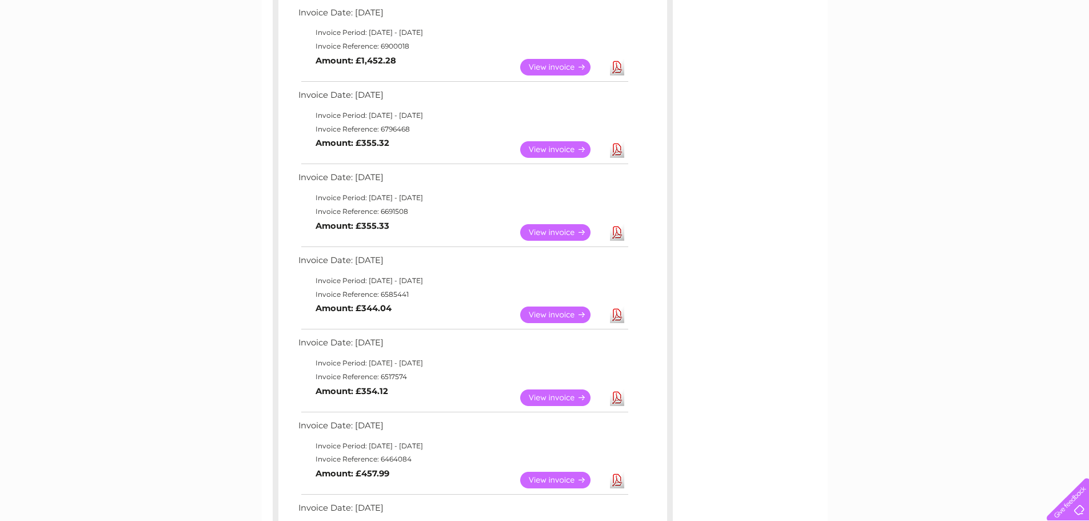
click at [615, 147] on link "Download" at bounding box center [617, 149] width 14 height 17
click at [617, 229] on link "Download" at bounding box center [617, 232] width 14 height 17
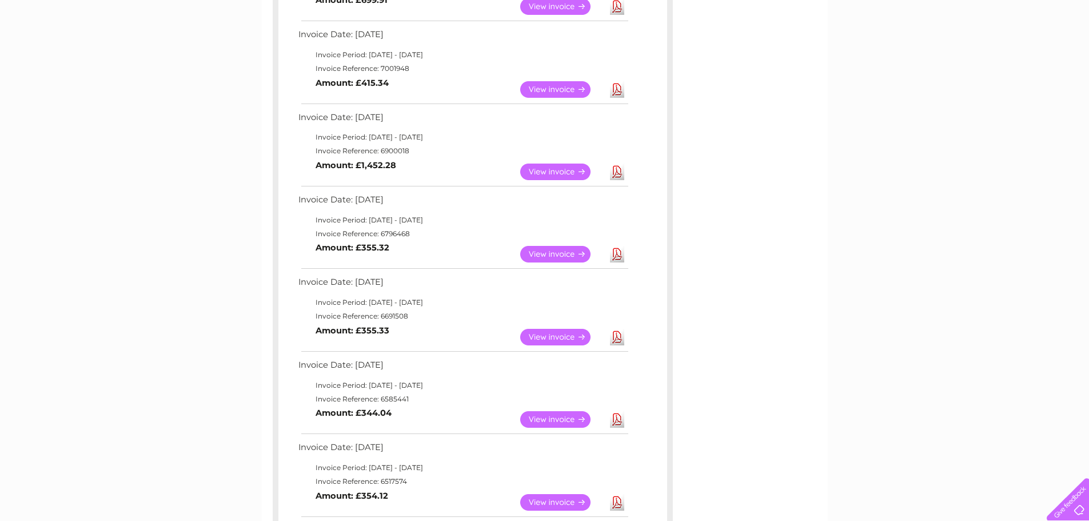
scroll to position [400, 0]
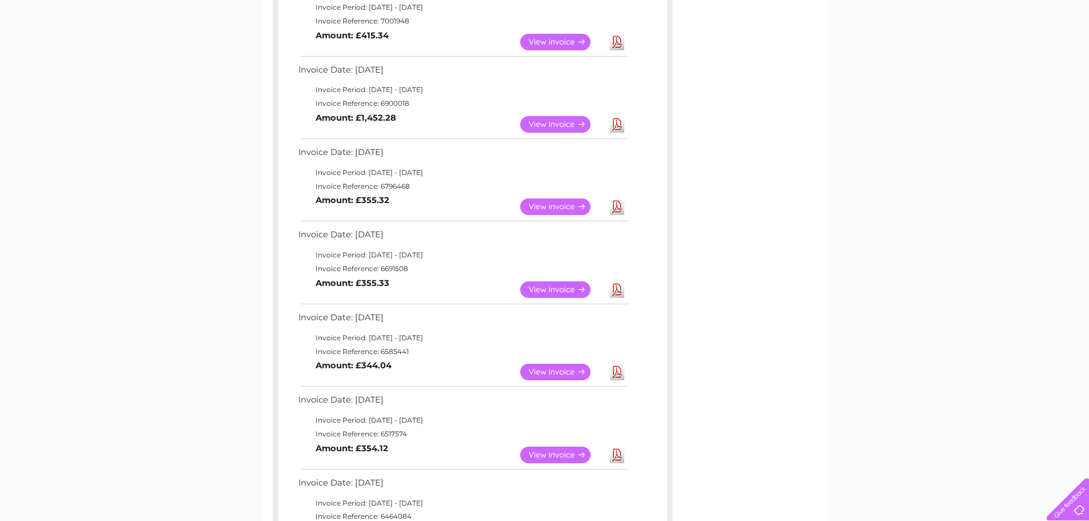
click at [774, 15] on div "Account number 979236 989531 989532 989533 1126608 1142314 30280968 30306267 30…" at bounding box center [545, 283] width 566 height 1151
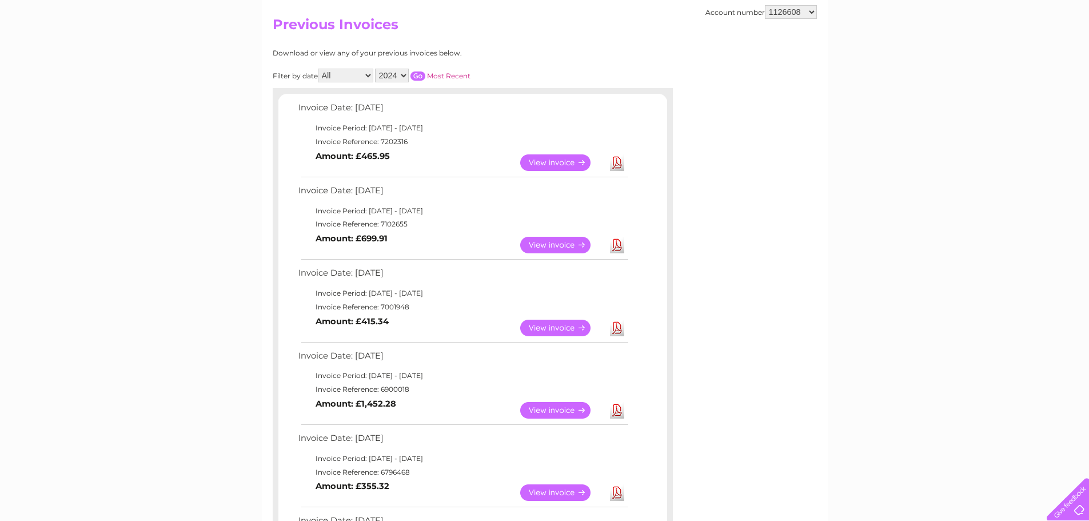
scroll to position [172, 0]
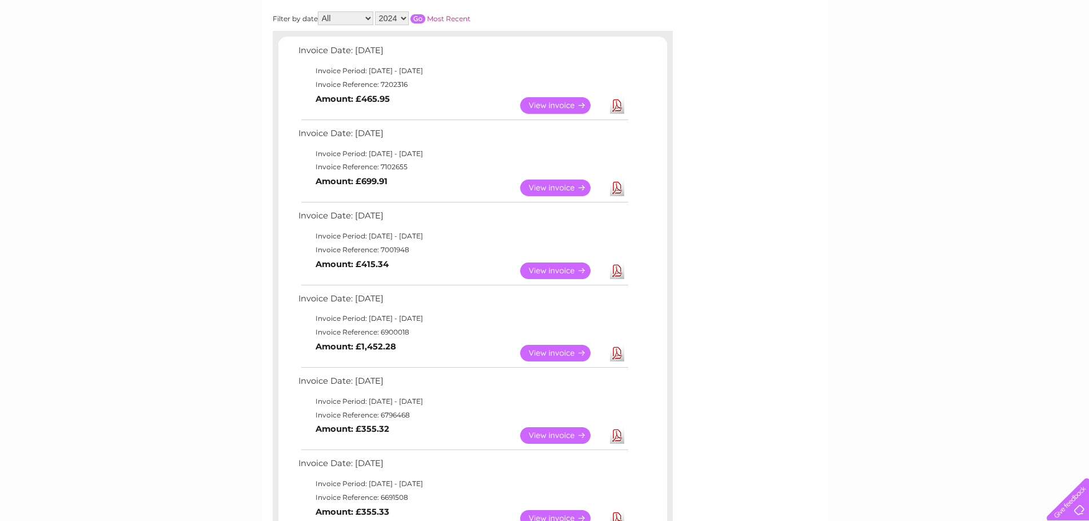
click at [615, 435] on link "Download" at bounding box center [617, 435] width 14 height 17
click at [618, 352] on link "Download" at bounding box center [617, 353] width 14 height 17
click at [618, 268] on link "Download" at bounding box center [617, 270] width 14 height 17
click at [618, 188] on link "Download" at bounding box center [617, 188] width 14 height 17
click at [620, 109] on link "Download" at bounding box center [617, 105] width 14 height 17
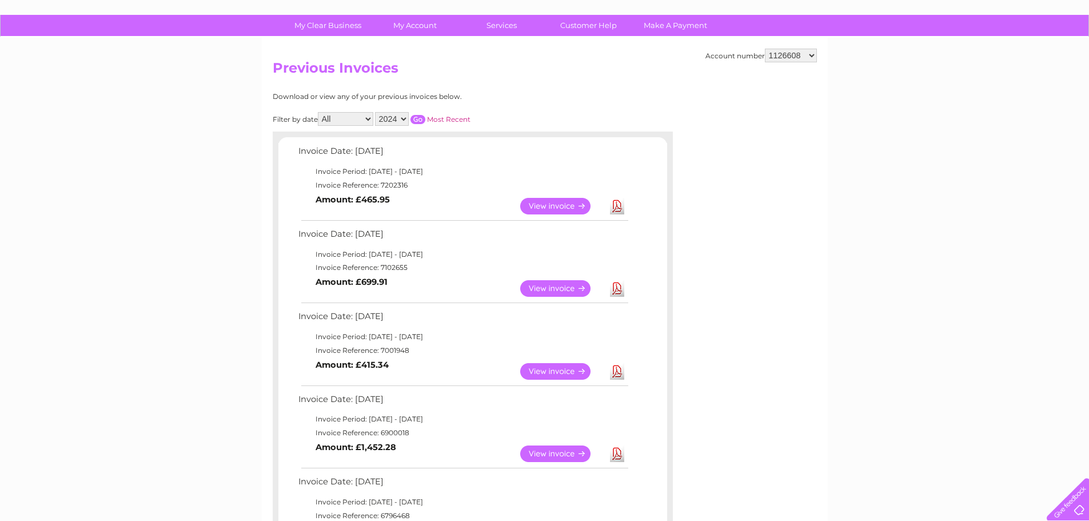
scroll to position [57, 0]
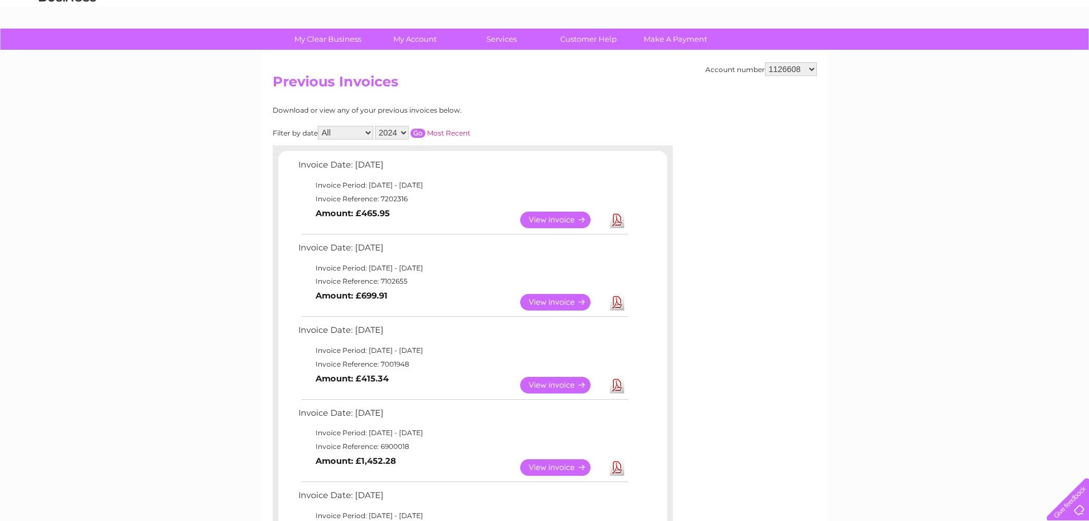
click at [406, 129] on select "2025 2024 2023 2022" at bounding box center [392, 133] width 34 height 14
click at [376, 126] on select "2025 2024 2023 2022" at bounding box center [392, 133] width 34 height 14
click at [421, 131] on input "button" at bounding box center [418, 133] width 15 height 9
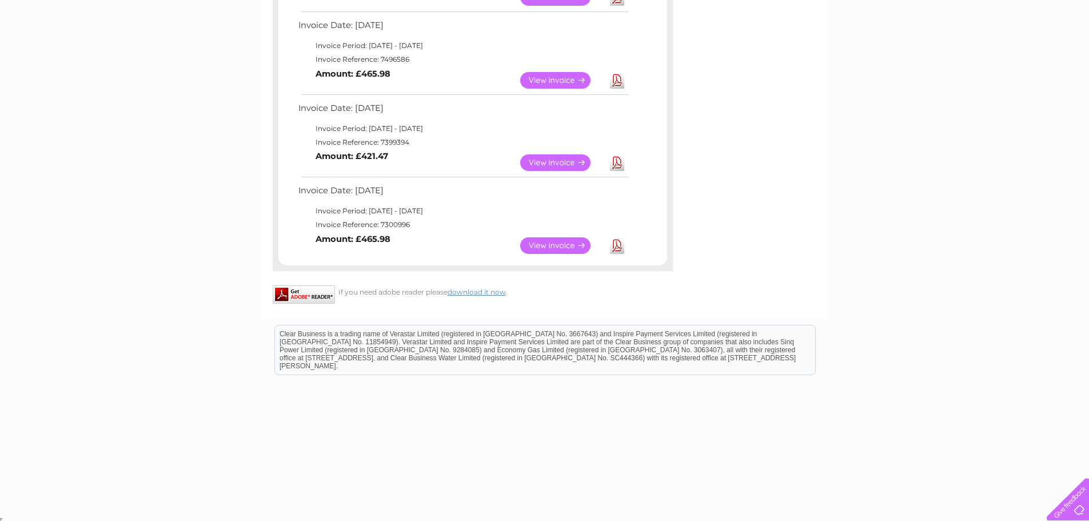
scroll to position [611, 0]
click at [614, 240] on link "Download" at bounding box center [617, 244] width 14 height 17
click at [616, 161] on link "Download" at bounding box center [617, 161] width 14 height 17
click at [618, 161] on link "Download" at bounding box center [617, 161] width 14 height 17
click at [614, 78] on link "Download" at bounding box center [617, 78] width 14 height 17
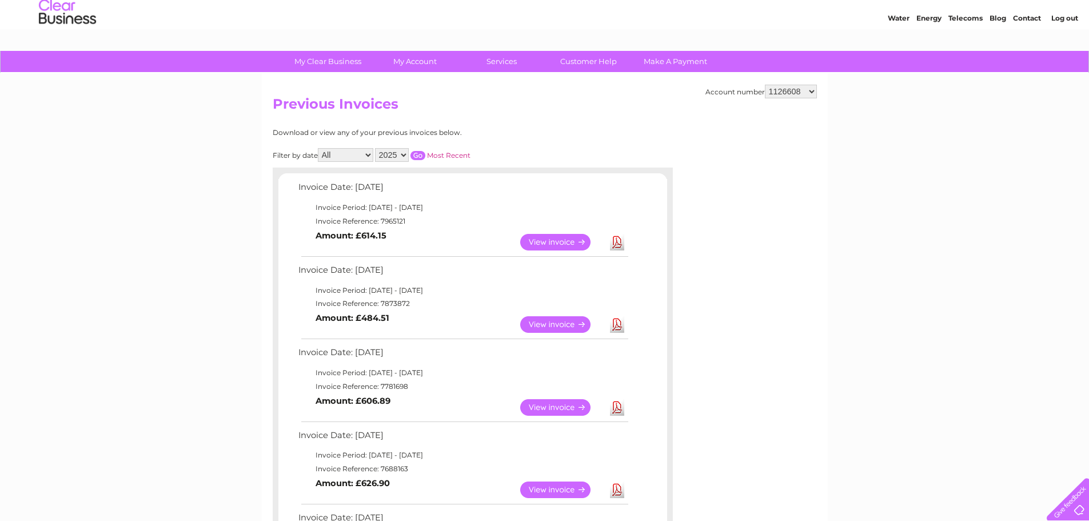
scroll to position [0, 0]
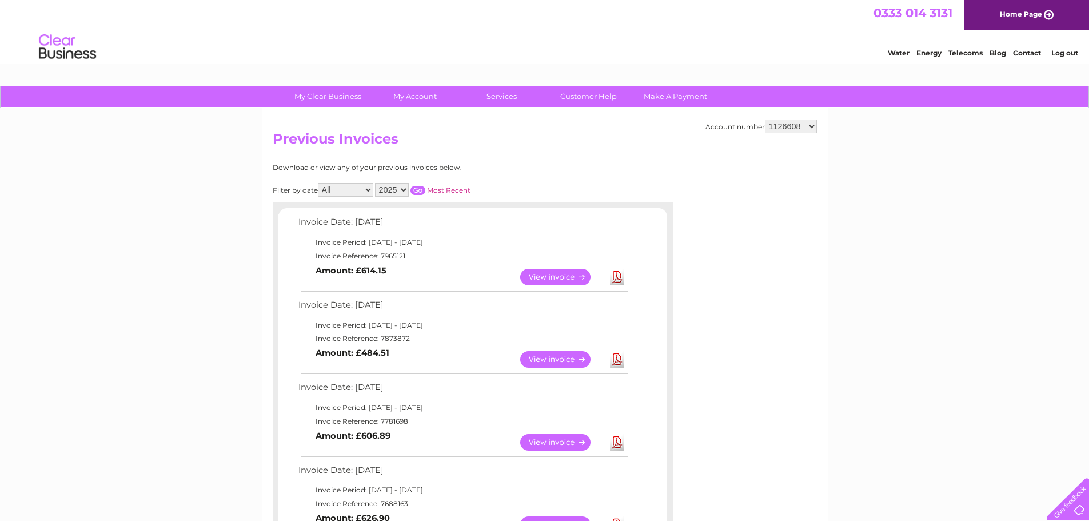
click at [407, 195] on select "2025 2024 2023 2022" at bounding box center [392, 190] width 34 height 14
select select "2023"
click at [376, 183] on select "2025 2024 2023 2022" at bounding box center [392, 190] width 34 height 14
click at [417, 189] on input "button" at bounding box center [418, 190] width 15 height 9
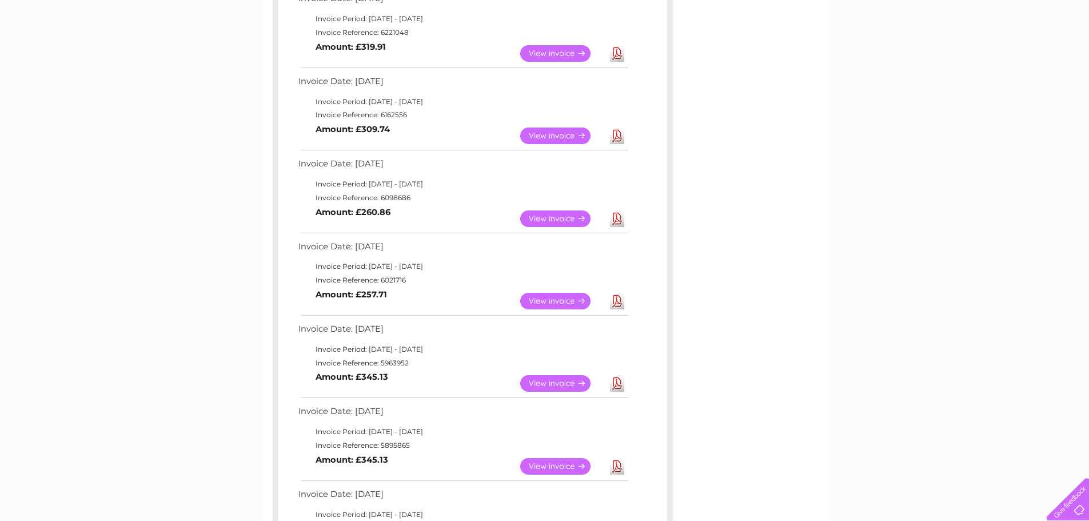
scroll to position [229, 0]
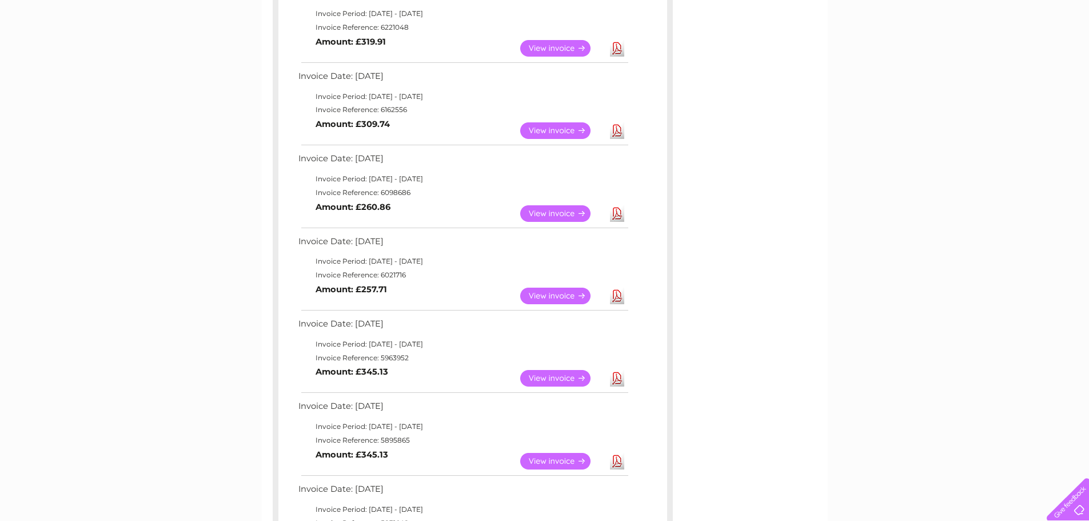
click at [564, 299] on link "View" at bounding box center [562, 296] width 84 height 17
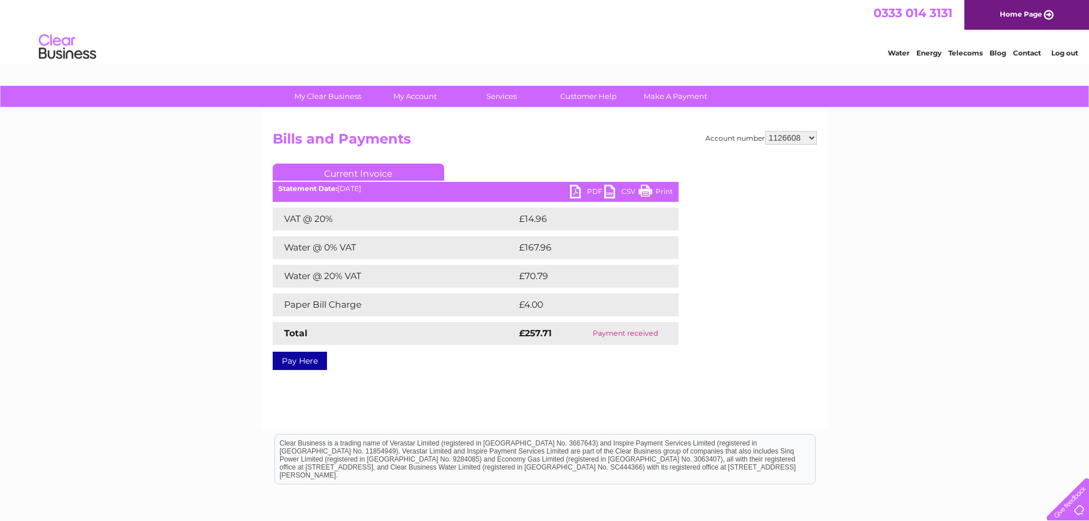
click at [592, 192] on link "PDF" at bounding box center [587, 193] width 34 height 17
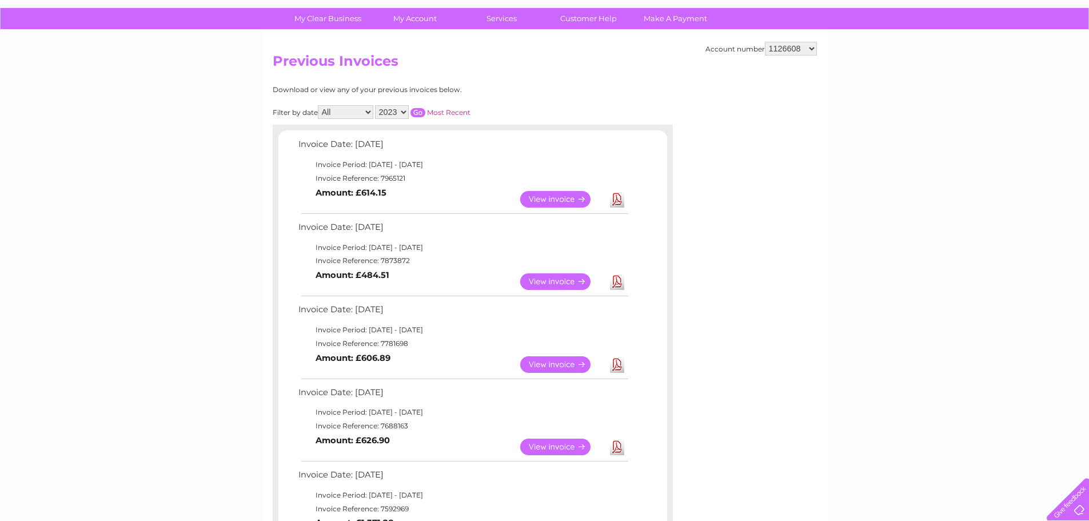
scroll to position [57, 0]
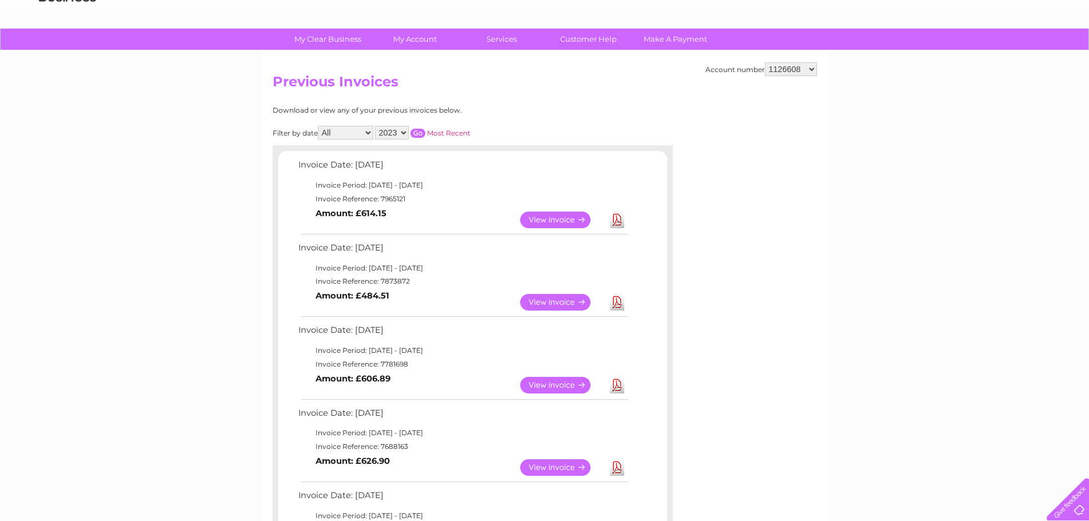
click at [418, 130] on input "button" at bounding box center [418, 133] width 15 height 9
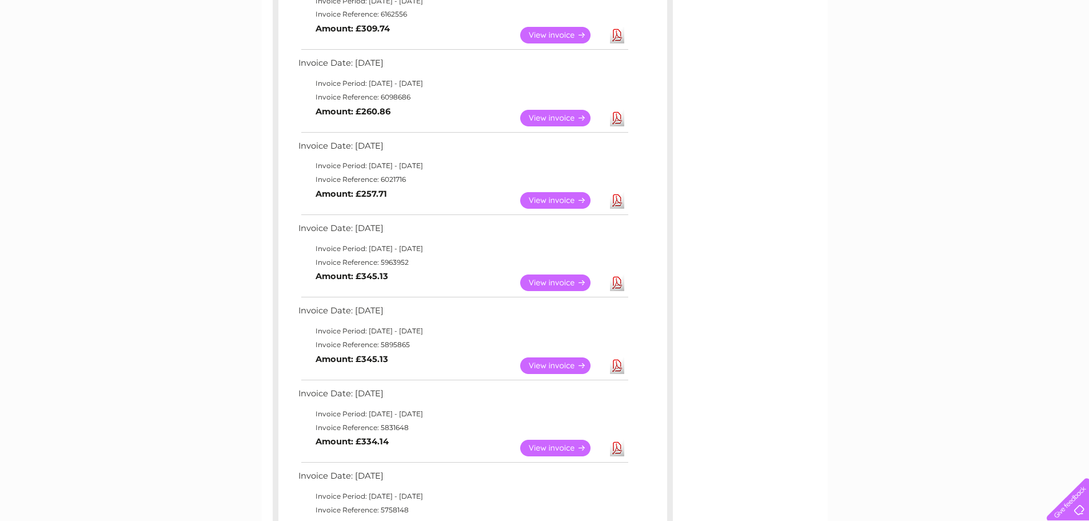
scroll to position [343, 0]
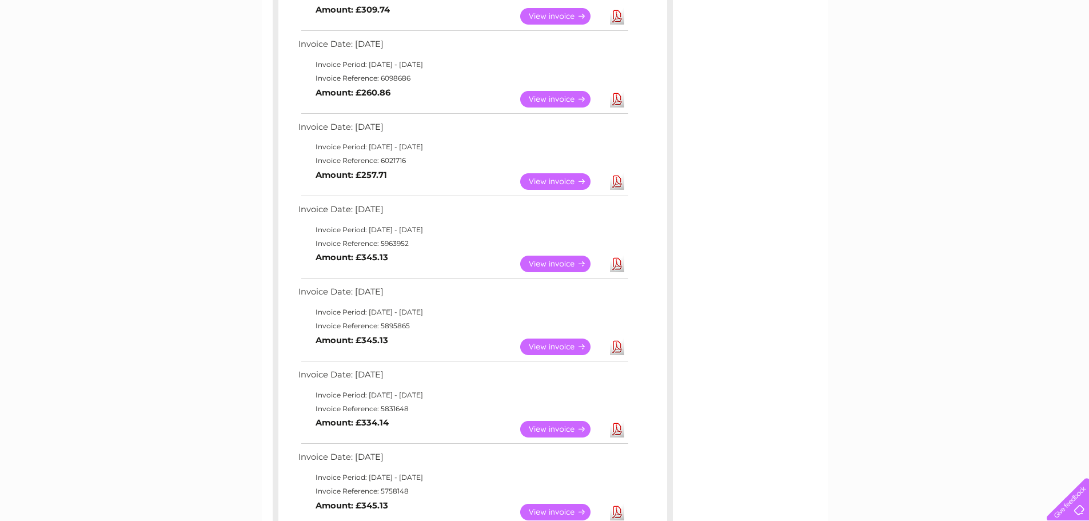
click at [621, 100] on link "Download" at bounding box center [617, 99] width 14 height 17
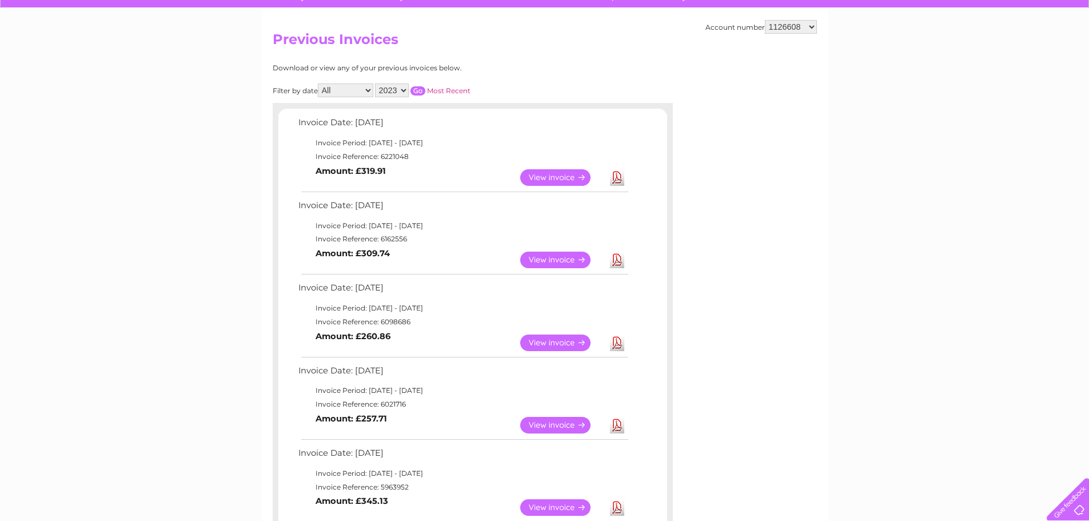
scroll to position [0, 0]
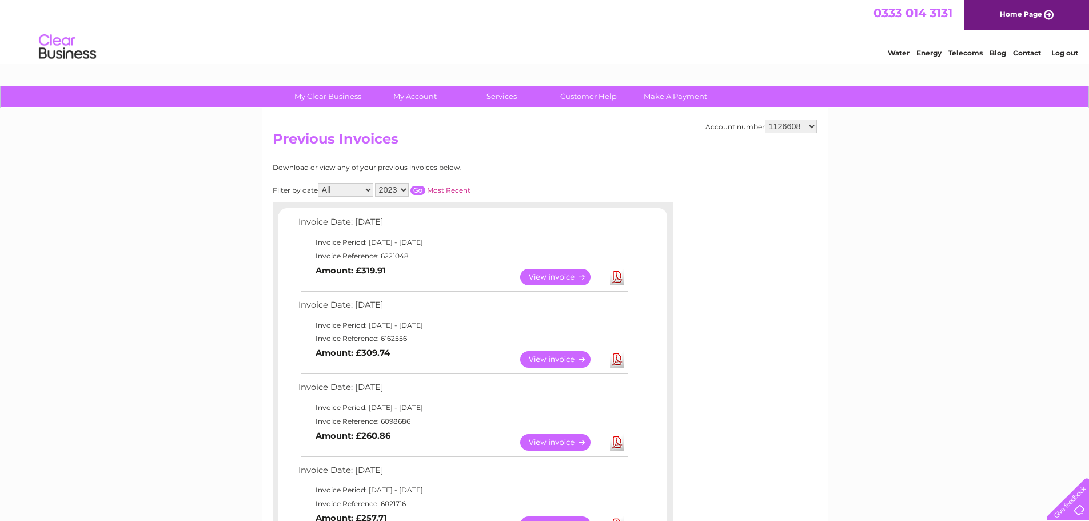
click at [419, 186] on input "button" at bounding box center [418, 190] width 15 height 9
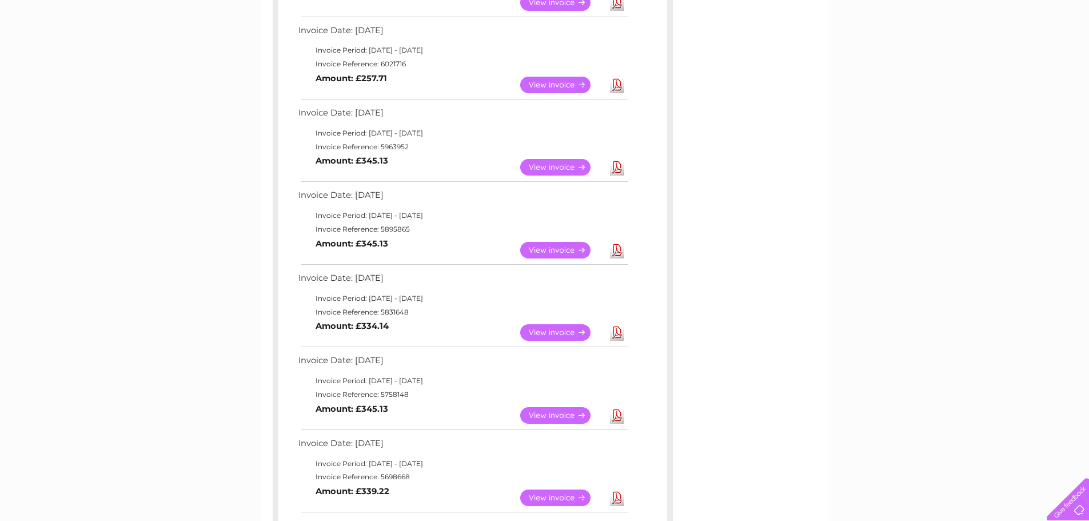
scroll to position [515, 0]
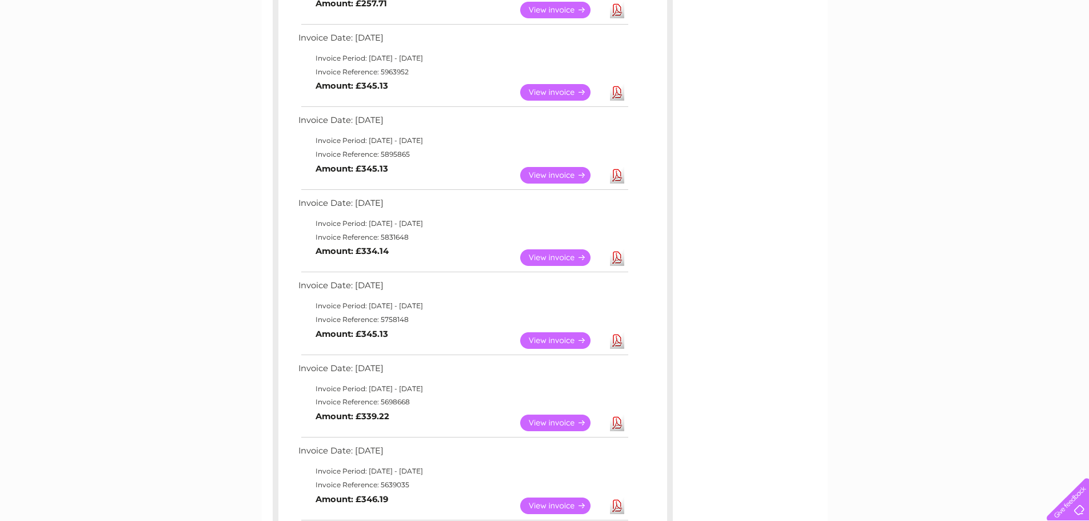
click at [614, 422] on link "Download" at bounding box center [617, 423] width 14 height 17
click at [619, 342] on link "Download" at bounding box center [617, 340] width 14 height 17
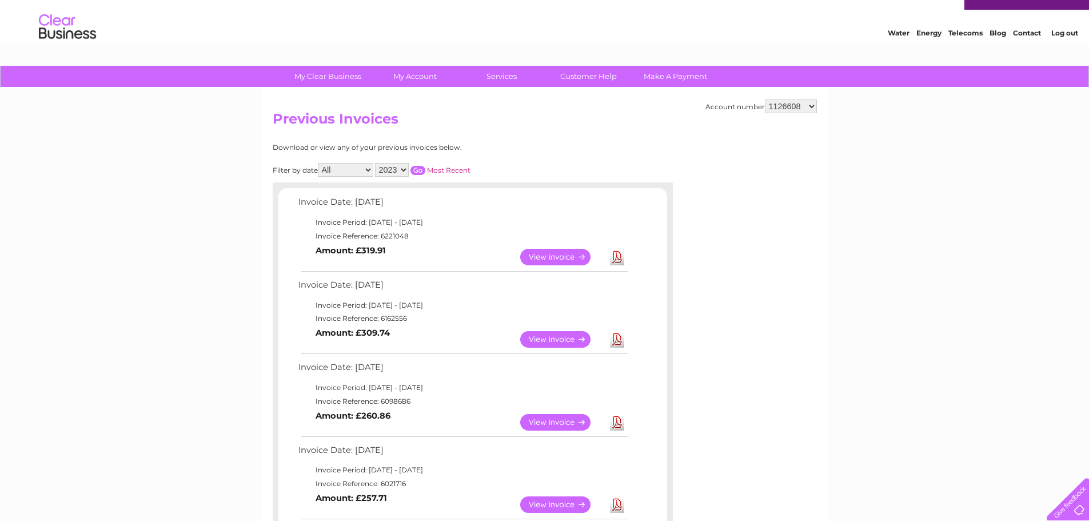
scroll to position [0, 0]
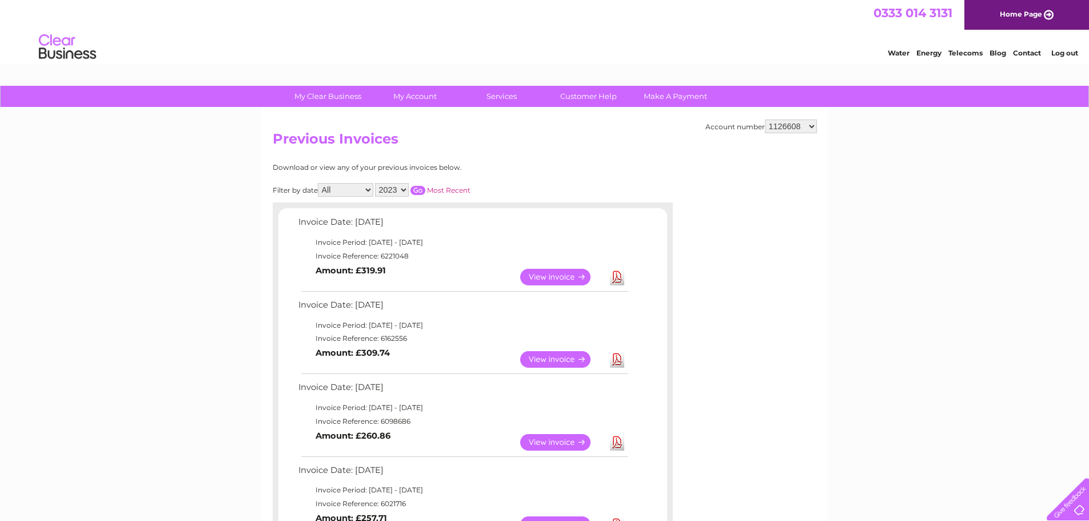
click at [612, 277] on link "Download" at bounding box center [617, 277] width 14 height 17
click at [618, 280] on link "Download" at bounding box center [617, 277] width 14 height 17
click at [619, 356] on link "Download" at bounding box center [617, 359] width 14 height 17
click at [394, 194] on select "2025 2024 2023 2022" at bounding box center [392, 190] width 34 height 14
click at [376, 183] on select "2025 2024 2023 2022" at bounding box center [392, 190] width 34 height 14
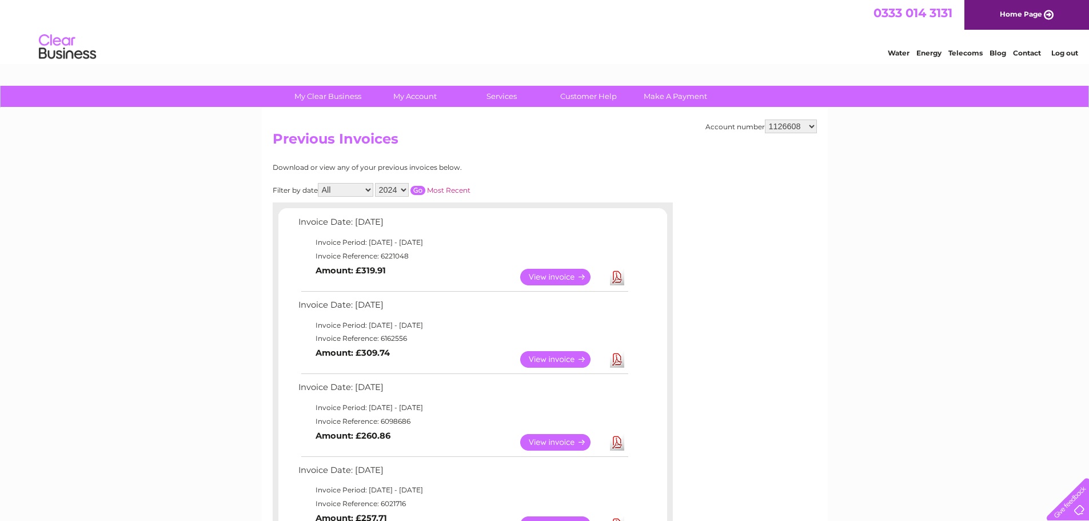
click at [417, 193] on input "button" at bounding box center [418, 190] width 15 height 9
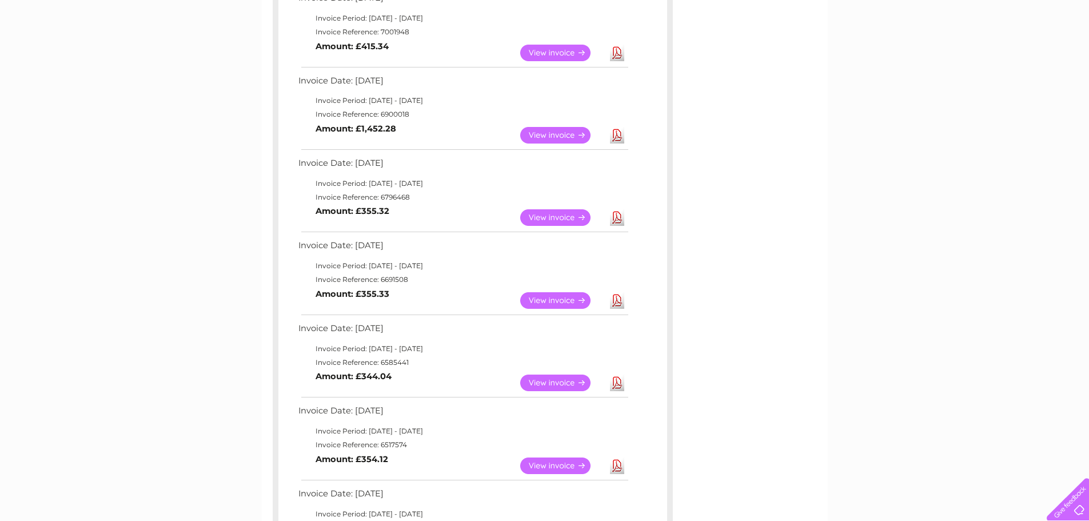
scroll to position [572, 0]
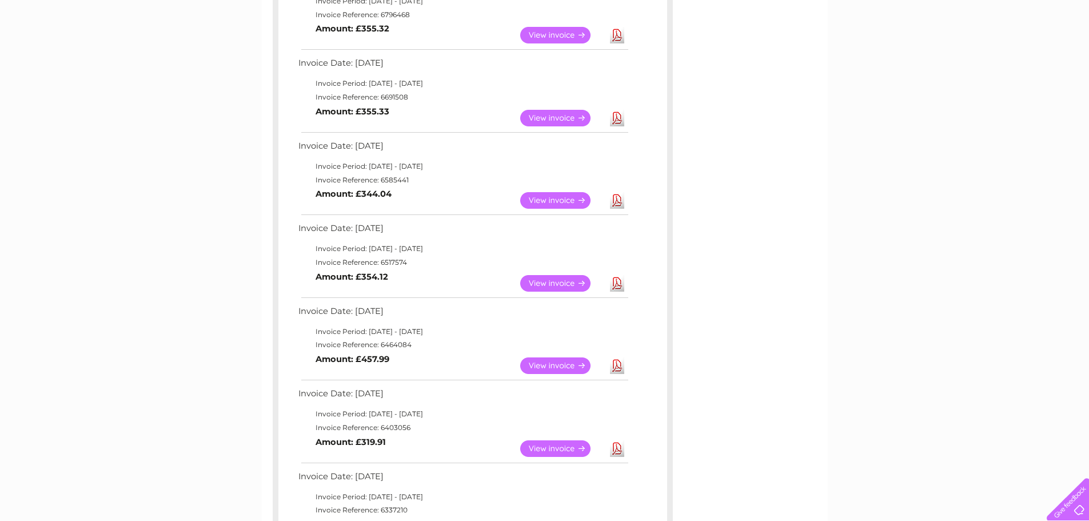
click at [618, 450] on link "Download" at bounding box center [617, 448] width 14 height 17
click at [616, 446] on link "Download" at bounding box center [617, 448] width 14 height 17
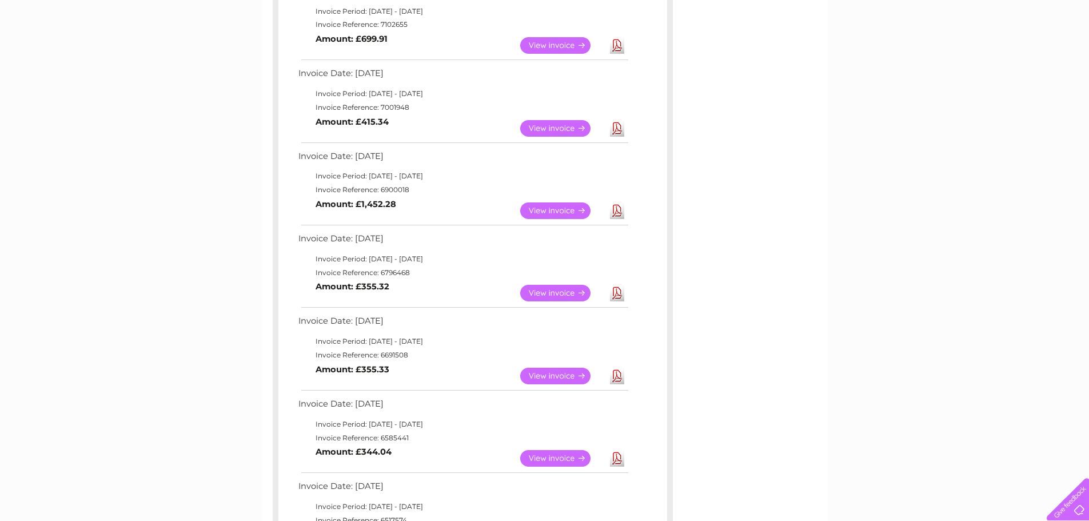
scroll to position [286, 0]
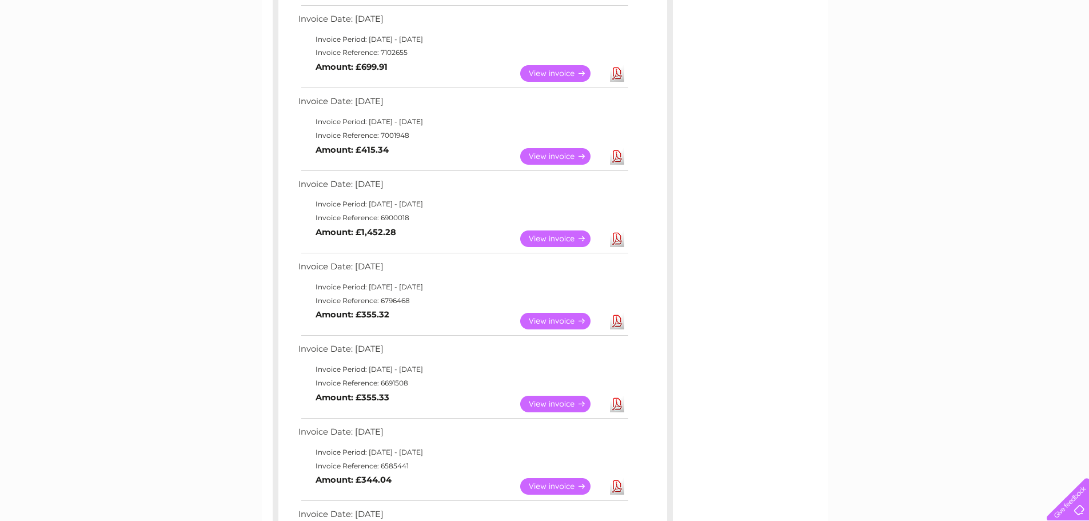
click at [612, 241] on link "Download" at bounding box center [617, 238] width 14 height 17
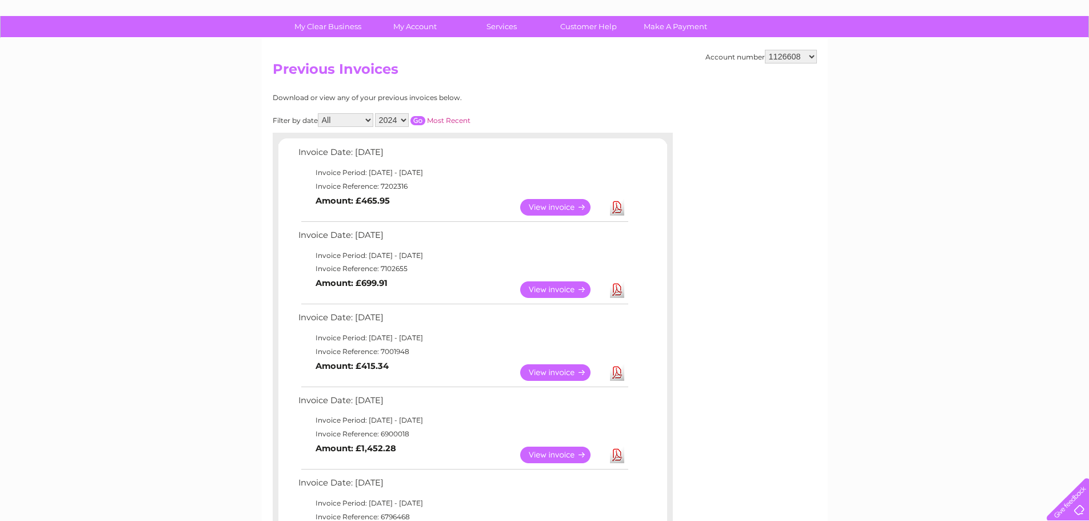
scroll to position [57, 0]
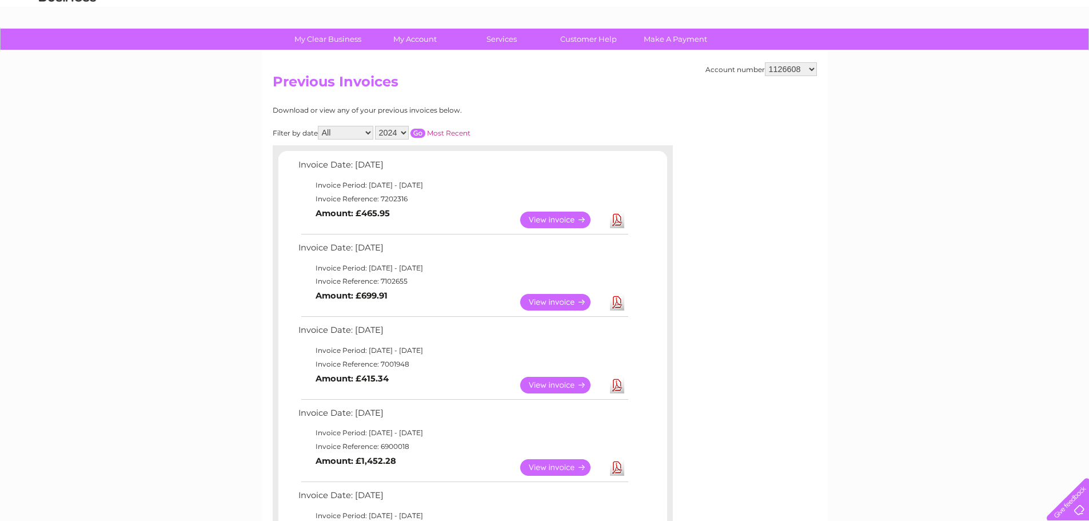
click at [400, 132] on select "2025 2024 2023 2022" at bounding box center [392, 133] width 34 height 14
select select "2023"
click at [376, 126] on select "2025 2024 2023 2022" at bounding box center [392, 133] width 34 height 14
click at [428, 134] on link "Most Recent" at bounding box center [448, 133] width 43 height 9
click at [423, 137] on input "button" at bounding box center [418, 133] width 15 height 9
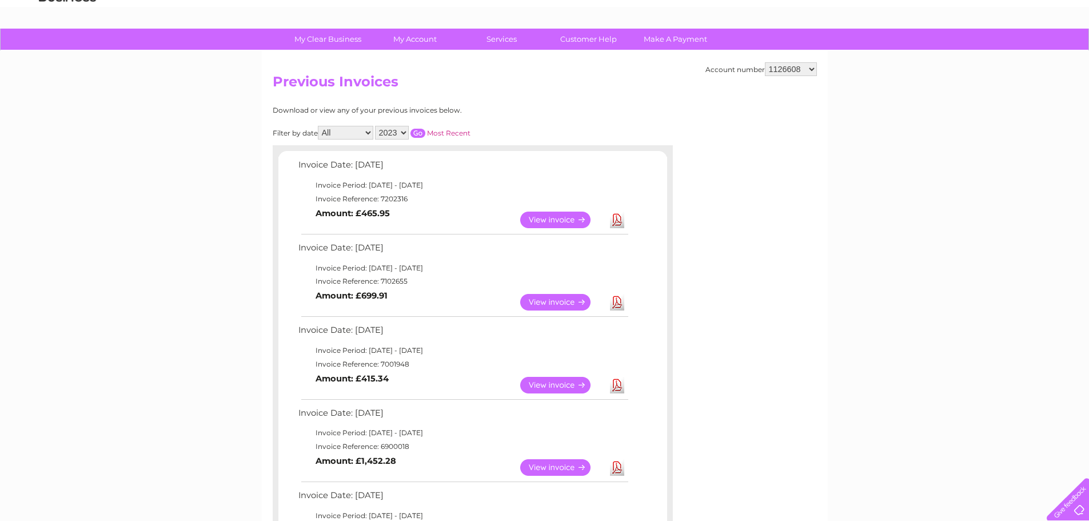
click at [425, 132] on input "button" at bounding box center [418, 133] width 15 height 9
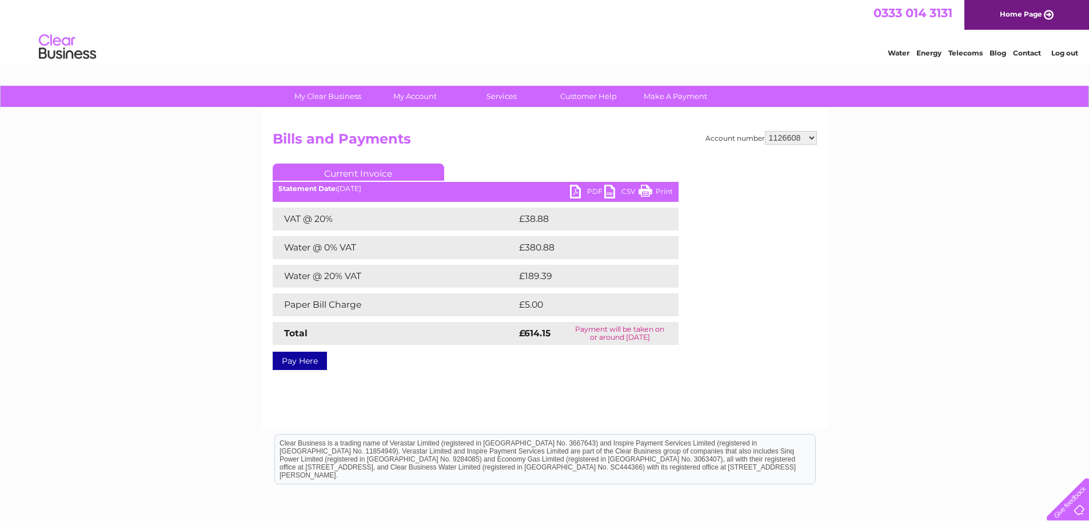
click at [659, 192] on link "Print" at bounding box center [656, 193] width 34 height 17
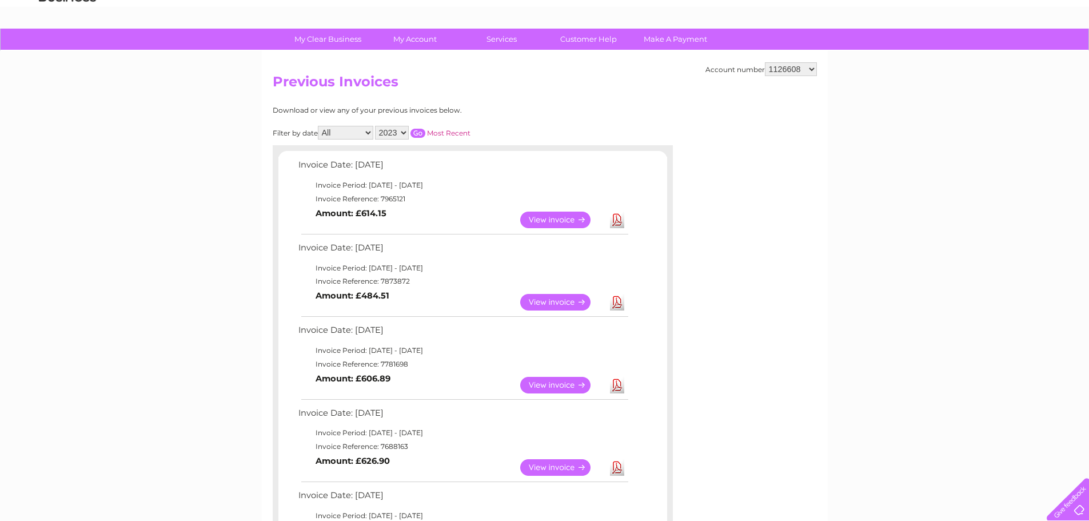
click at [401, 130] on select "2025 2024 2023 2022" at bounding box center [392, 133] width 34 height 14
click at [376, 126] on select "2025 2024 2023 2022" at bounding box center [392, 133] width 34 height 14
click at [417, 134] on input "button" at bounding box center [418, 133] width 15 height 9
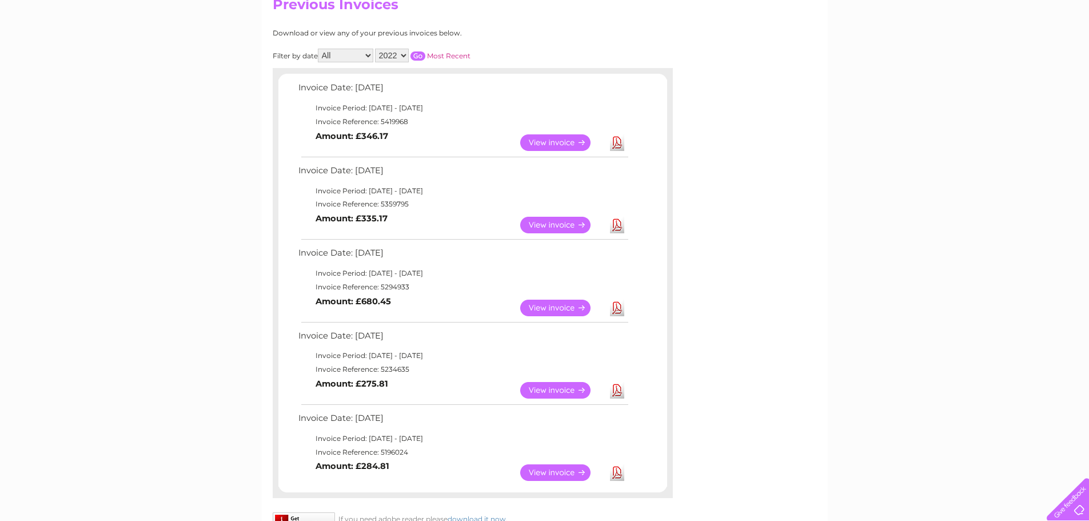
scroll to position [114, 0]
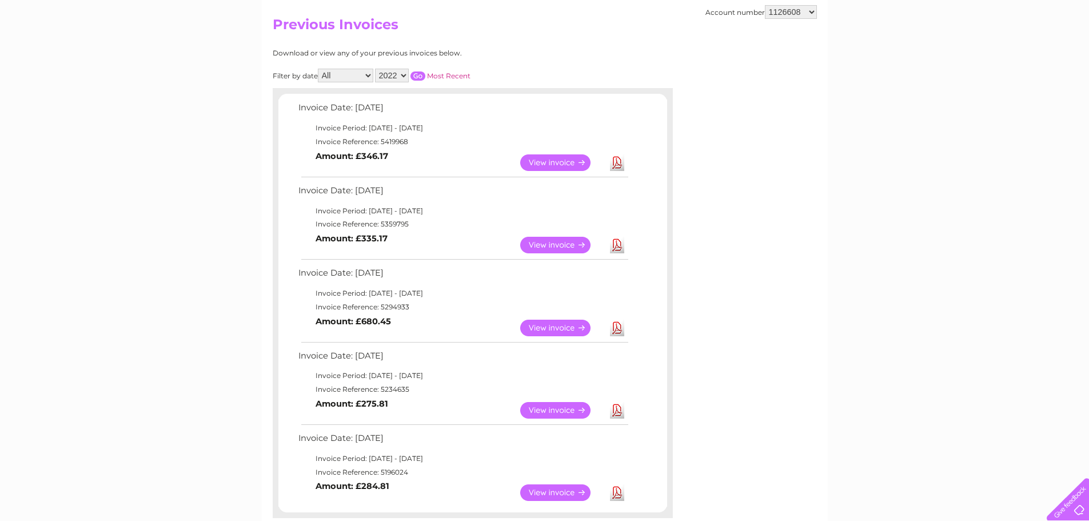
click at [399, 75] on select "2025 2024 2023 2022" at bounding box center [392, 76] width 34 height 14
click at [376, 69] on select "2025 2024 2023 2022" at bounding box center [392, 76] width 34 height 14
click at [423, 75] on input "button" at bounding box center [418, 75] width 15 height 9
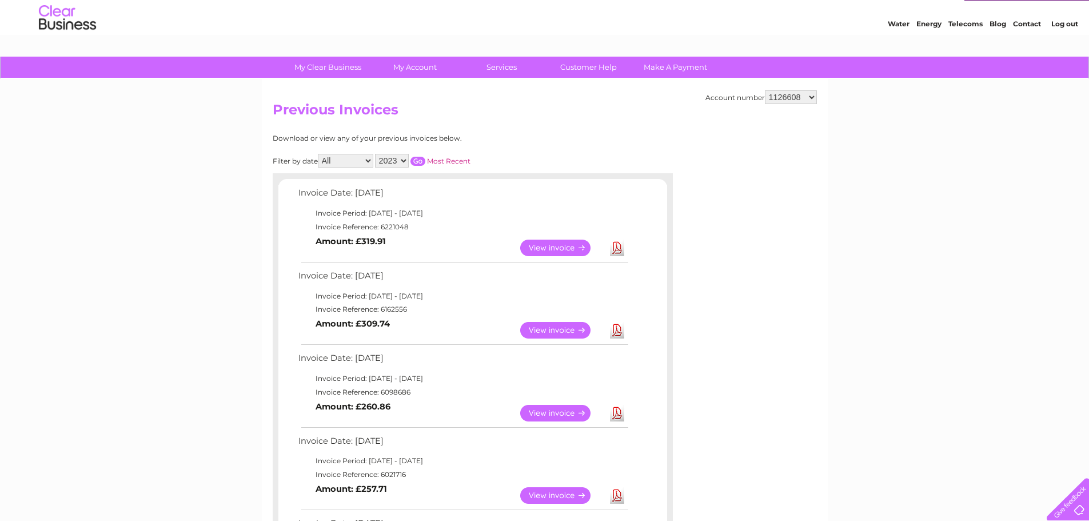
scroll to position [0, 0]
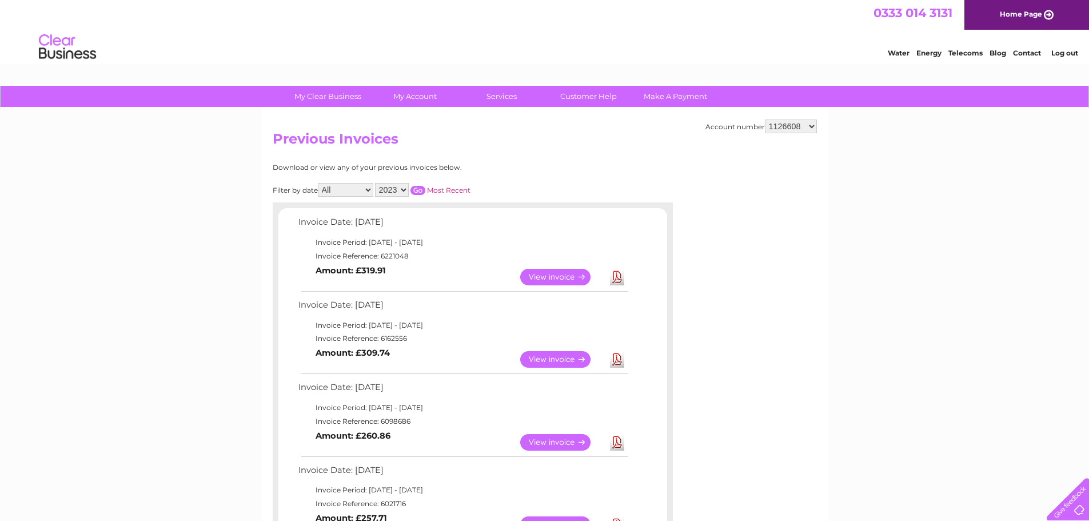
click at [405, 192] on select "2025 2024 2023 2022" at bounding box center [392, 190] width 34 height 14
select select "2024"
click at [376, 183] on select "2025 2024 2023 2022" at bounding box center [392, 190] width 34 height 14
click at [419, 193] on input "button" at bounding box center [418, 190] width 15 height 9
click at [419, 190] on input "button" at bounding box center [418, 190] width 15 height 9
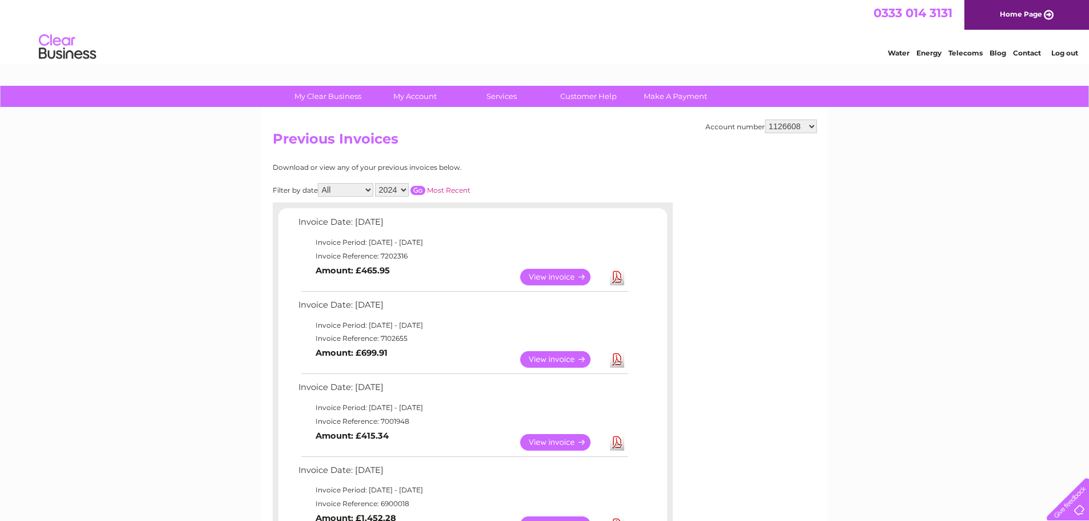
click at [422, 189] on input "button" at bounding box center [418, 190] width 15 height 9
click at [539, 148] on h2 "Previous Invoices" at bounding box center [545, 142] width 544 height 22
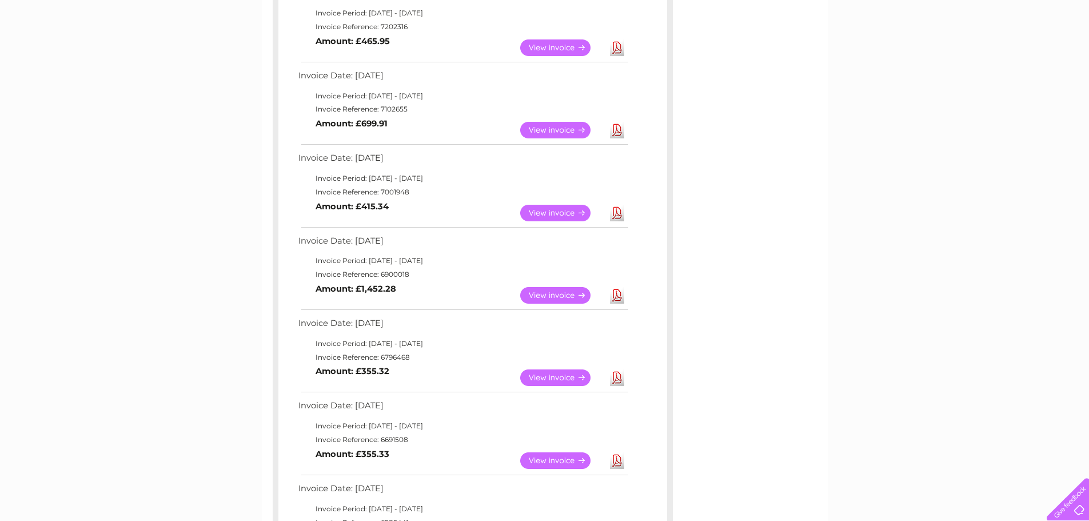
scroll to position [229, 0]
click at [620, 296] on link "Download" at bounding box center [617, 296] width 14 height 17
click at [617, 381] on link "Download" at bounding box center [617, 378] width 14 height 17
click at [614, 378] on link "Download" at bounding box center [617, 378] width 14 height 17
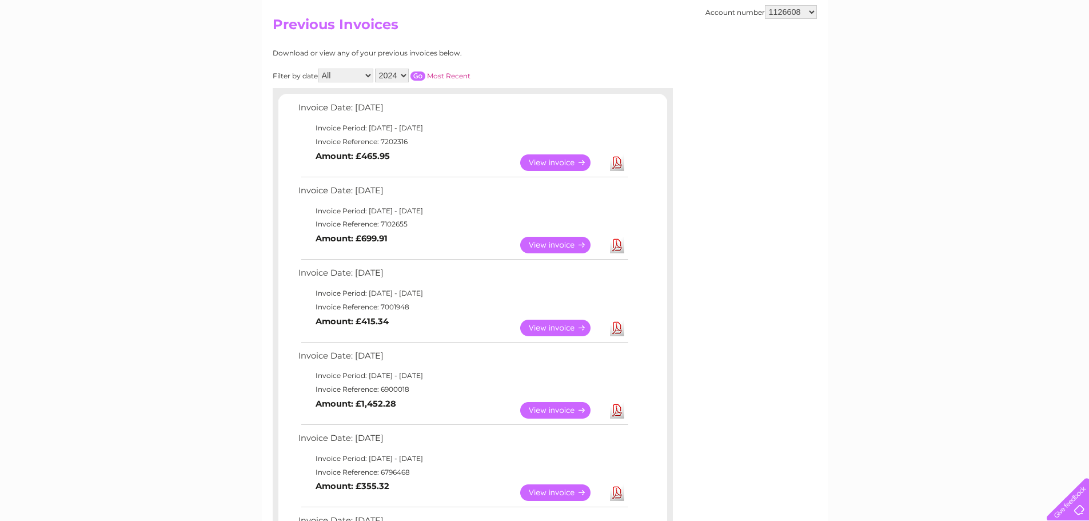
scroll to position [0, 0]
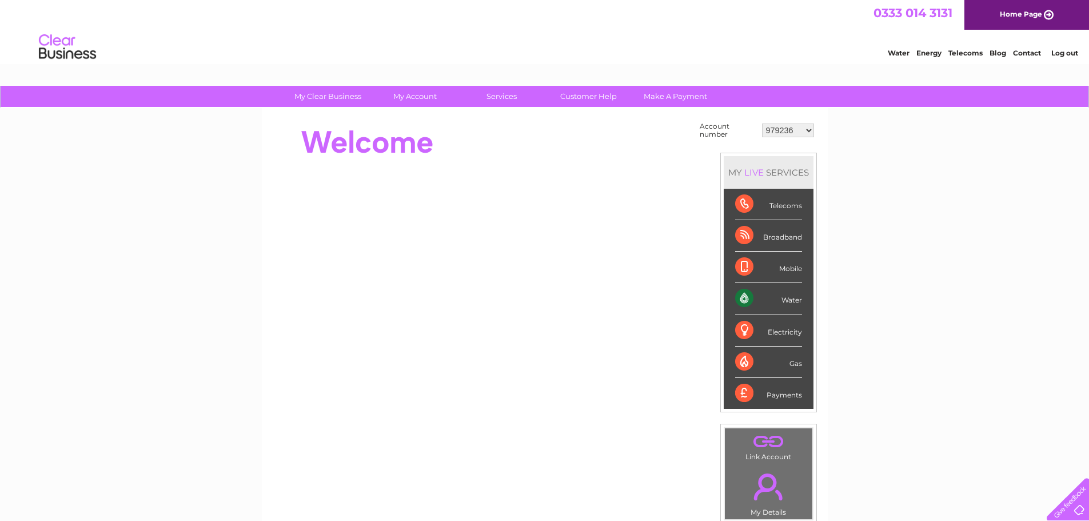
click at [806, 130] on select "979236 989531 989532 989533 1126608 1142314 30280968 30306267 30308410" at bounding box center [788, 131] width 52 height 14
select select "1126608"
click at [762, 124] on select "979236 989531 989532 989533 1126608 1142314 30280968 30306267 30308410" at bounding box center [788, 131] width 52 height 14
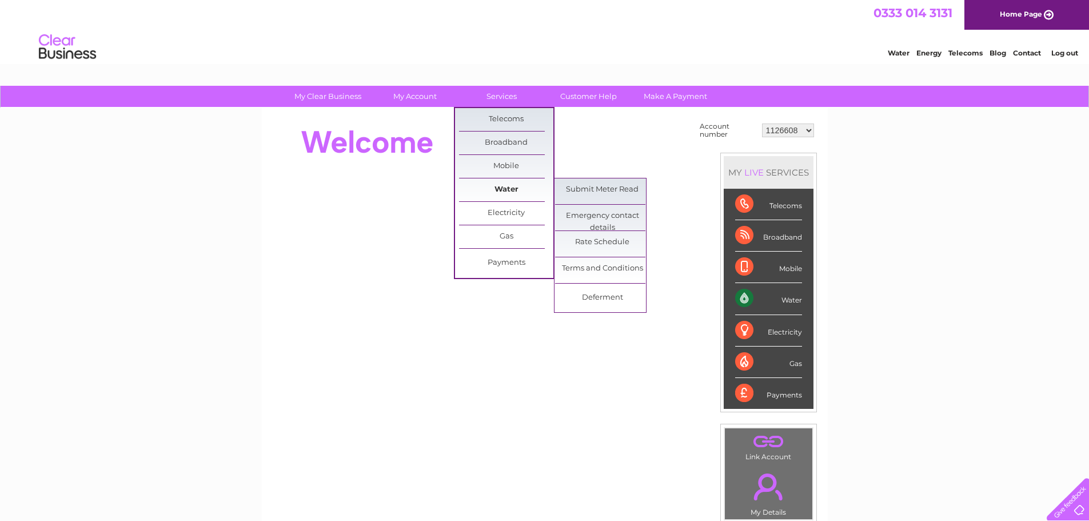
click at [498, 192] on link "Water" at bounding box center [506, 189] width 94 height 23
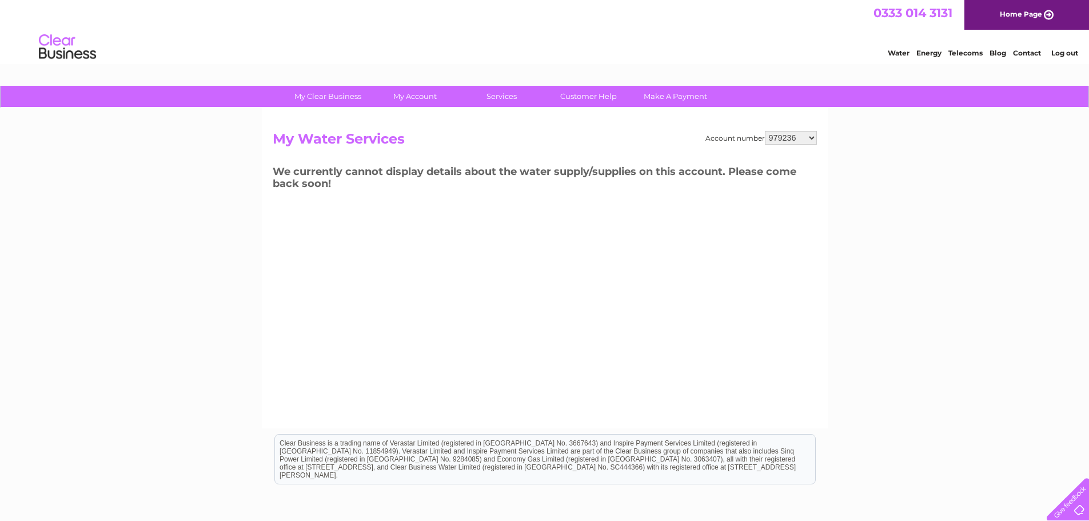
click at [566, 245] on div "Account number 979236 989531 989532 989533 1126608 1142314 30280968 30306267 30…" at bounding box center [545, 268] width 566 height 320
click at [814, 134] on select "979236 989531 989532 989533 1126608 1142314 30280968 30306267 30308410" at bounding box center [791, 138] width 52 height 14
select select "1126608"
click at [765, 131] on select "979236 989531 989532 989533 1126608 1142314 30280968 30306267 30308410" at bounding box center [791, 138] width 52 height 14
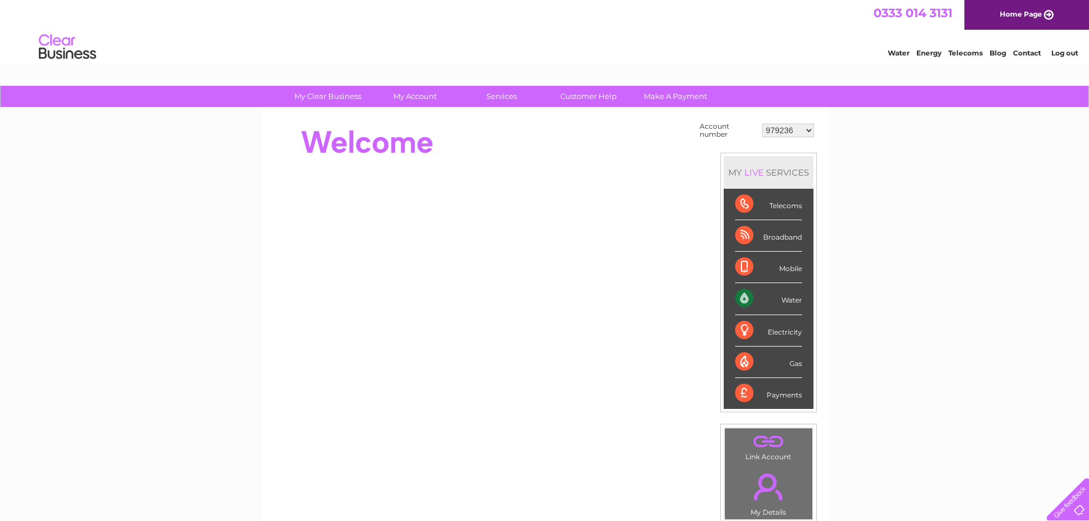
click at [807, 127] on select "979236 989531 989532 989533 1126608 1142314 30280968 30306267 30308410" at bounding box center [788, 131] width 52 height 14
select select "1126608"
click at [762, 124] on select "979236 989531 989532 989533 1126608 1142314 30280968 30306267 30308410" at bounding box center [788, 131] width 52 height 14
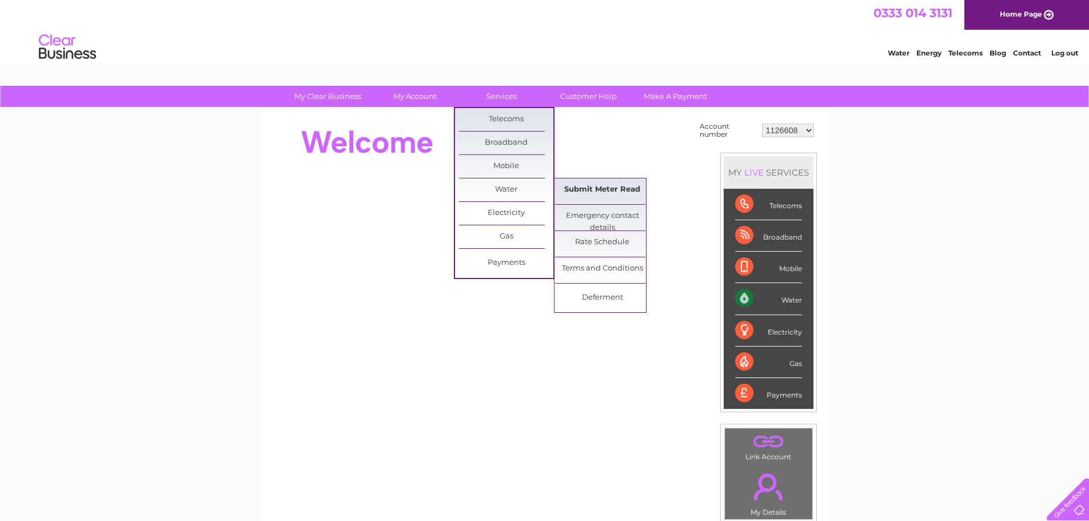
click at [613, 185] on link "Submit Meter Read" at bounding box center [602, 189] width 94 height 23
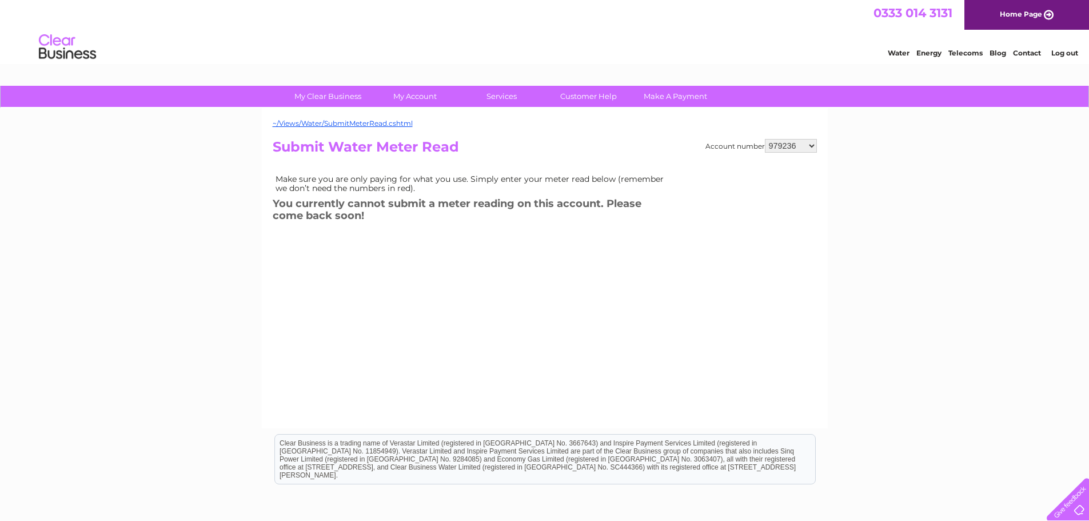
click at [810, 148] on select "979236 989531 989532 989533 1126608 1142314 30280968 30306267 30308410" at bounding box center [791, 146] width 52 height 14
select select "1126608"
click at [765, 139] on select "979236 989531 989532 989533 1126608 1142314 30280968 30306267 30308410" at bounding box center [791, 146] width 52 height 14
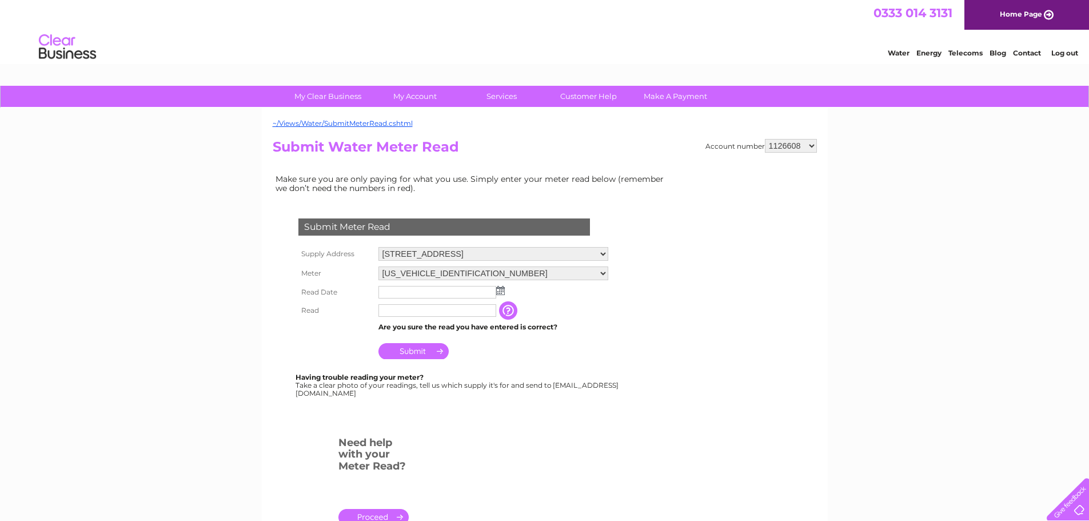
click at [636, 437] on form "Submit Meter Read Supply Address [STREET_ADDRESS] Meter [US_VEHICLE_IDENTIFICAT…" at bounding box center [473, 377] width 400 height 363
click at [502, 293] on img at bounding box center [500, 290] width 9 height 9
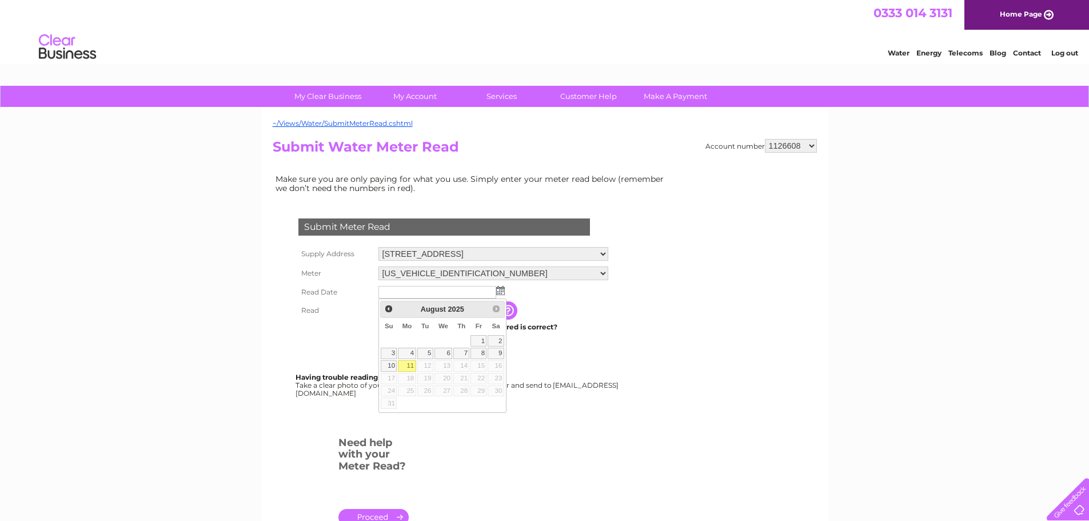
click at [495, 309] on div "Prev Next [DATE]" at bounding box center [442, 309] width 125 height 17
click at [410, 368] on link "11" at bounding box center [407, 365] width 18 height 11
type input "[DATE]"
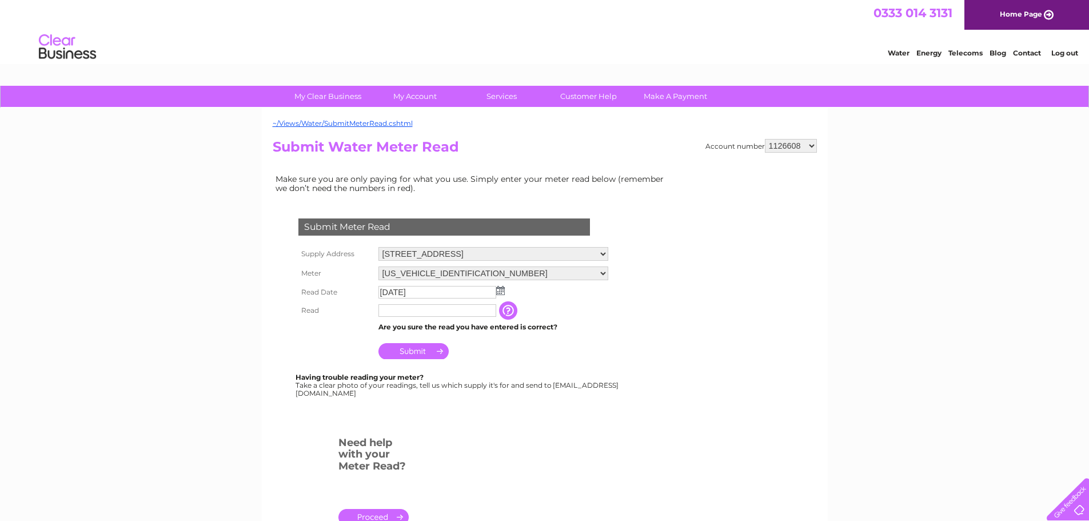
click at [600, 368] on div "Submit Meter Read Supply Address [STREET_ADDRESS] Meter [US_VEHICLE_IDENTIFICAT…" at bounding box center [447, 302] width 348 height 190
click at [460, 314] on input "text" at bounding box center [438, 310] width 118 height 13
